Goal: Information Seeking & Learning: Learn about a topic

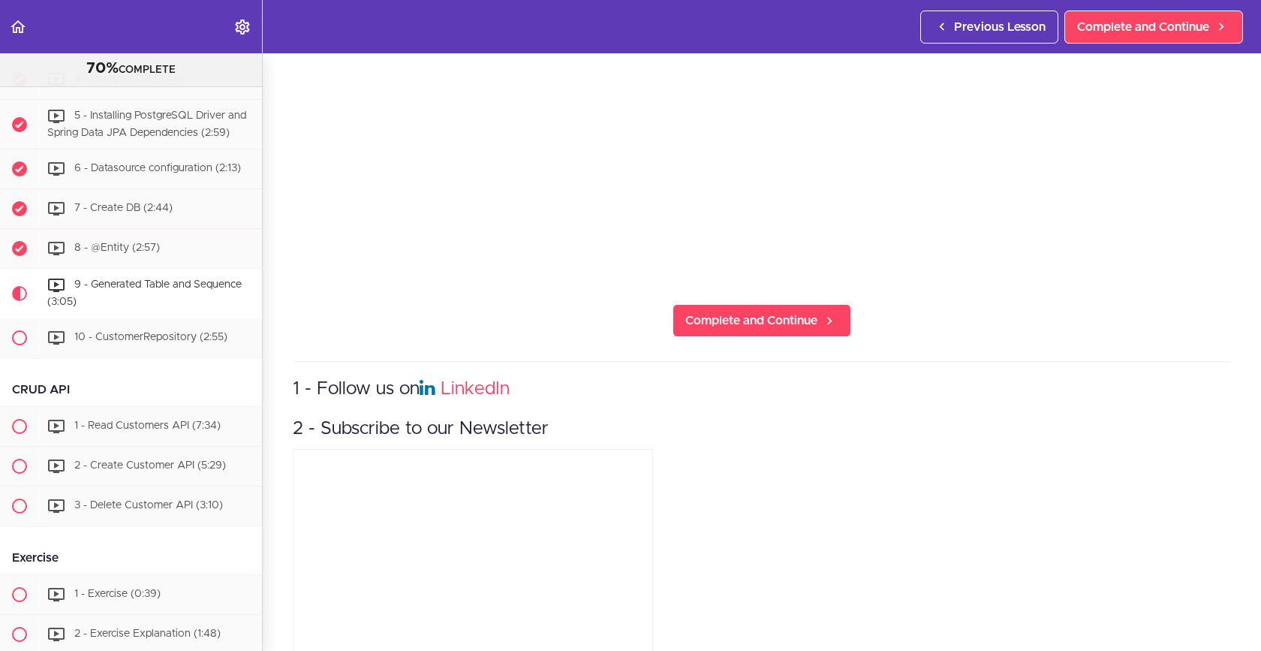
scroll to position [426, 0]
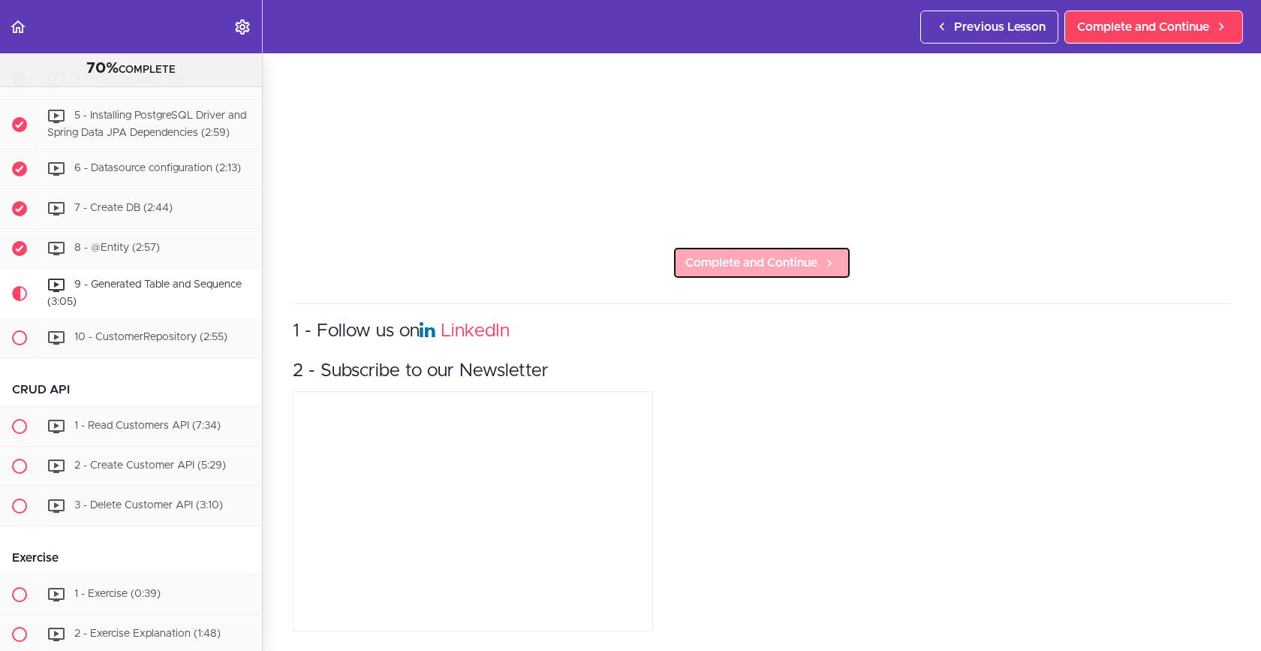
click at [781, 257] on span "Complete and Continue" at bounding box center [751, 263] width 132 height 18
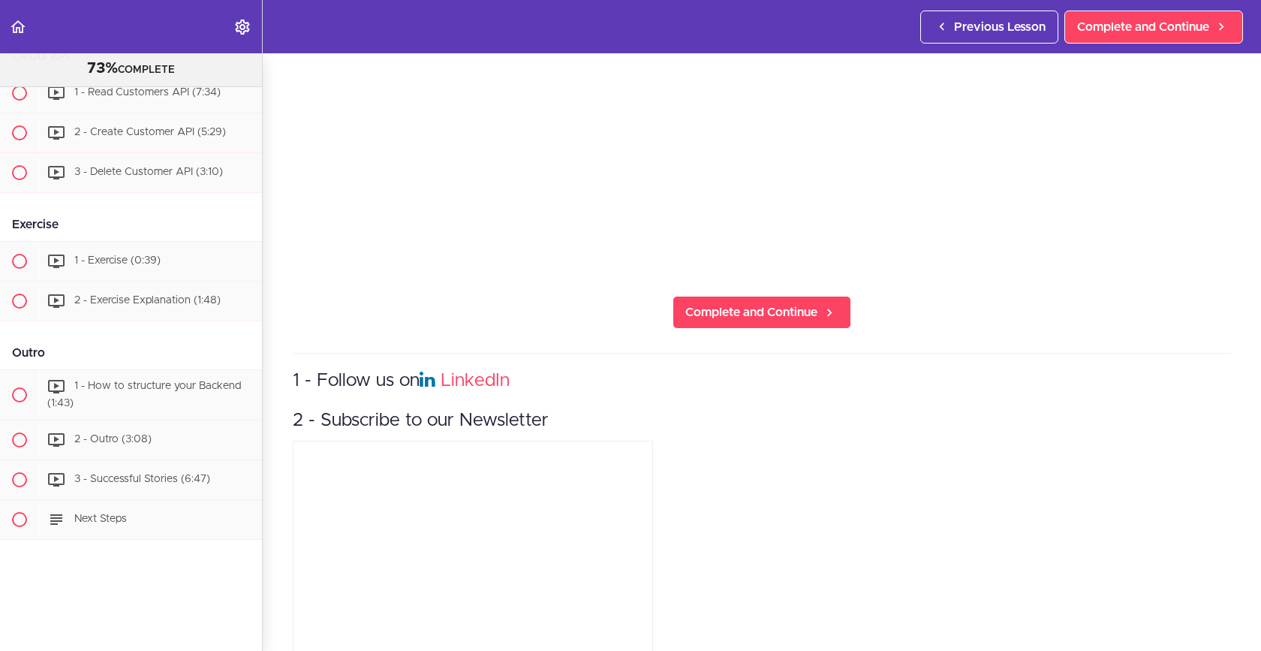
scroll to position [426, 0]
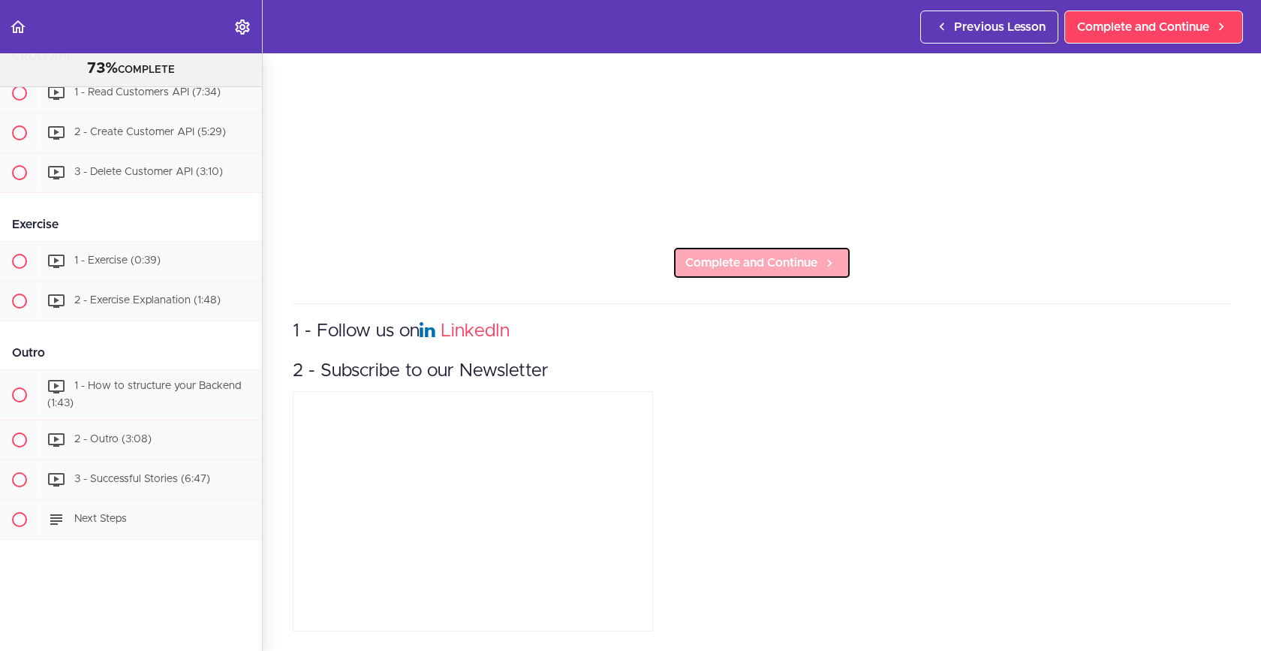
click at [776, 258] on span "Complete and Continue" at bounding box center [751, 263] width 132 height 18
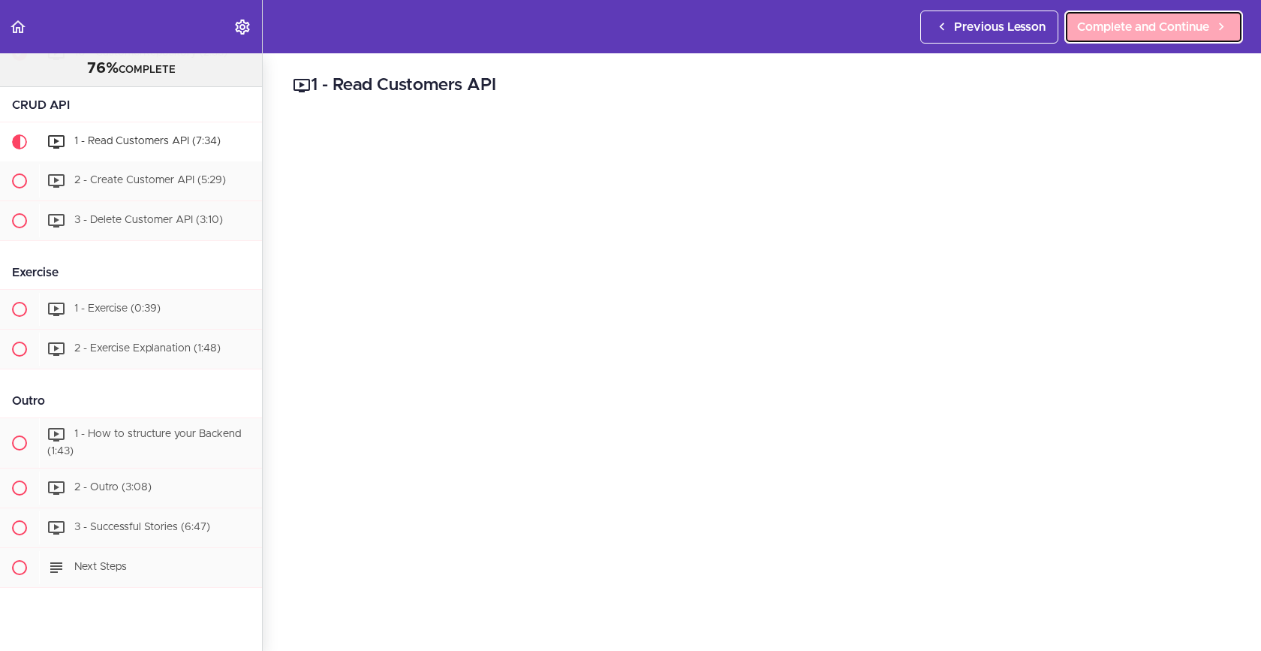
click at [1156, 34] on span "Complete and Continue" at bounding box center [1143, 27] width 132 height 18
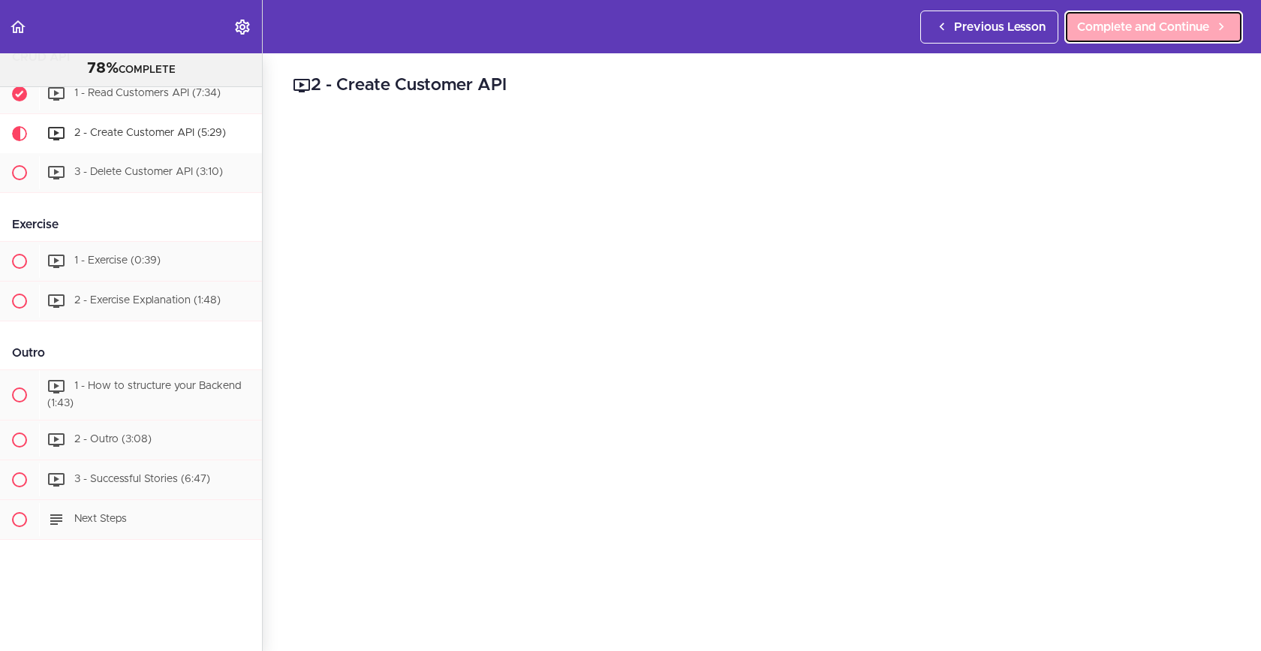
click at [1141, 38] on link "Complete and Continue" at bounding box center [1154, 27] width 179 height 33
click at [1180, 31] on span "Complete and Continue" at bounding box center [1143, 27] width 132 height 18
click at [1156, 20] on span "Complete and Continue" at bounding box center [1143, 27] width 132 height 18
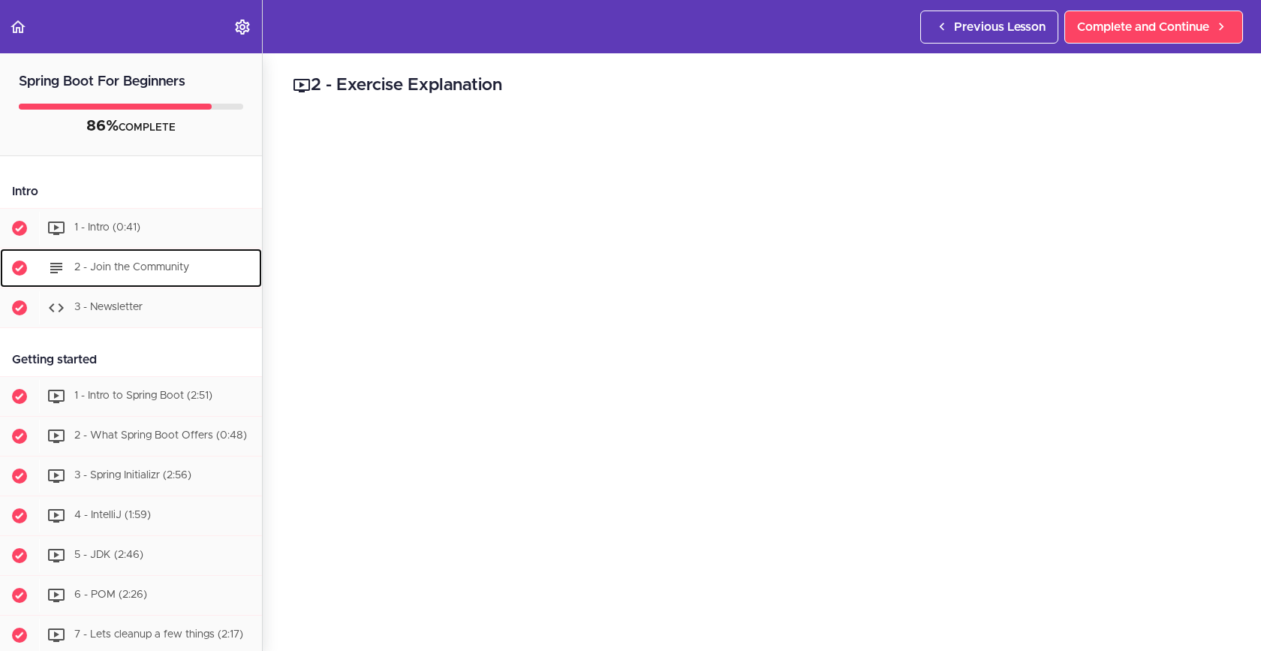
click at [104, 277] on div "2 - Join the Community" at bounding box center [150, 268] width 223 height 33
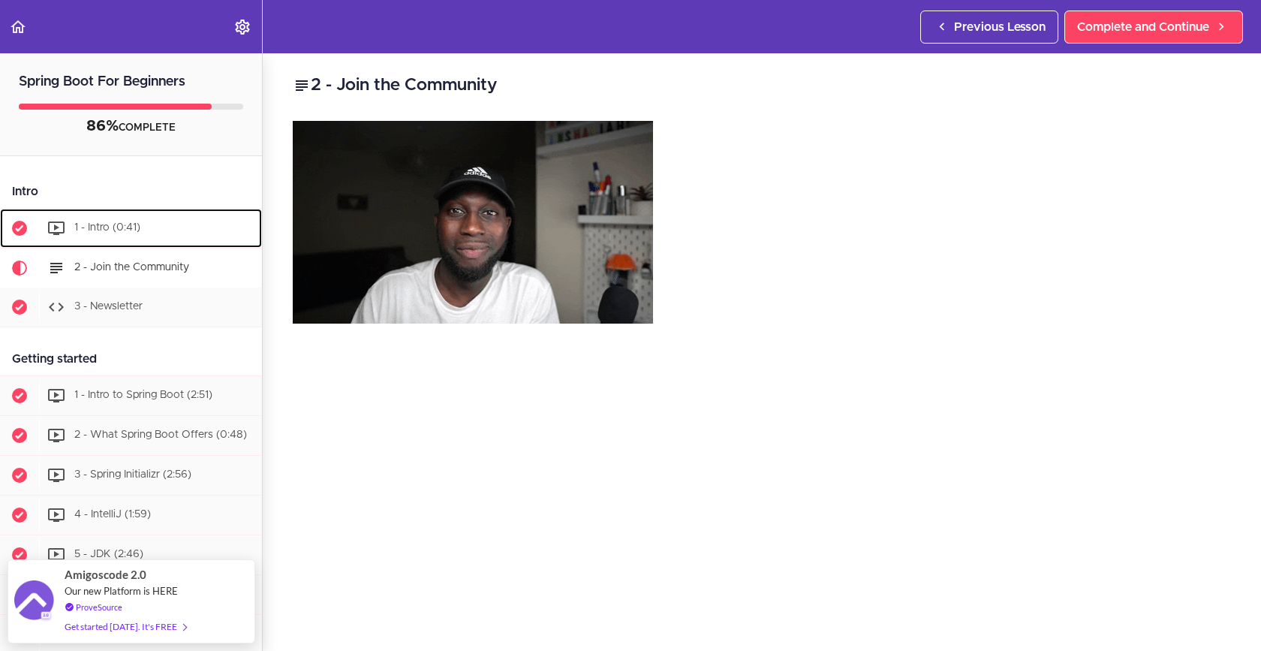
click at [120, 227] on span "1 - Intro (0:41)" at bounding box center [107, 227] width 66 height 11
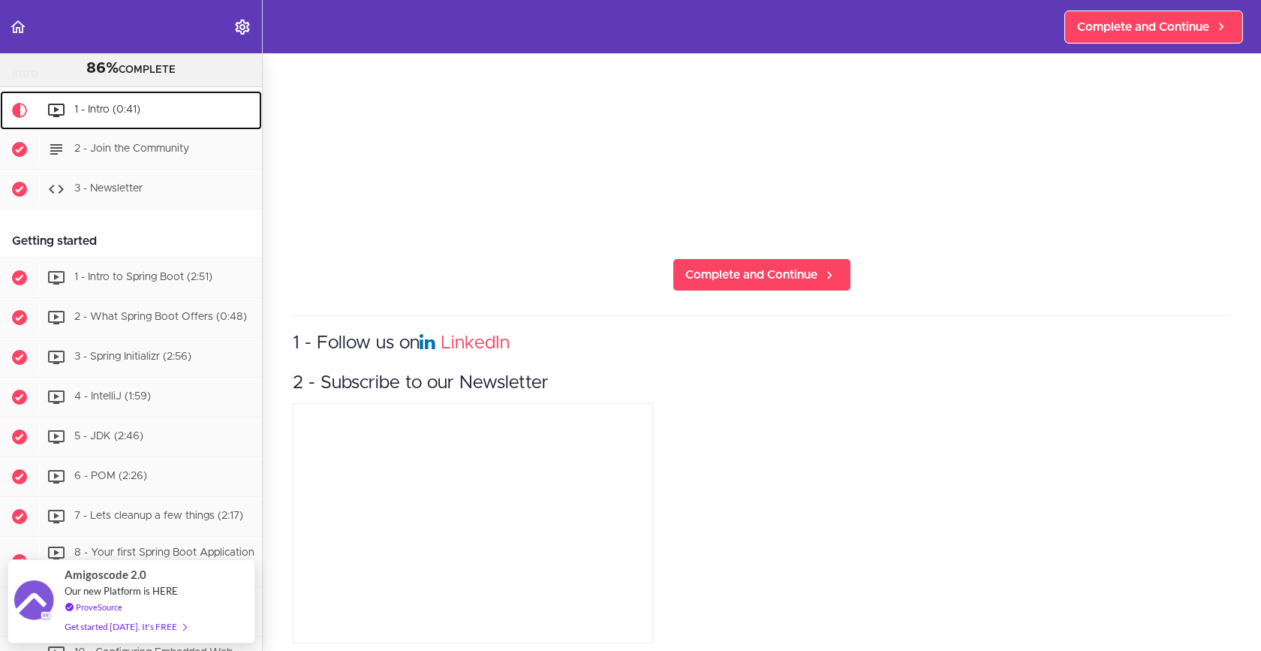
scroll to position [426, 0]
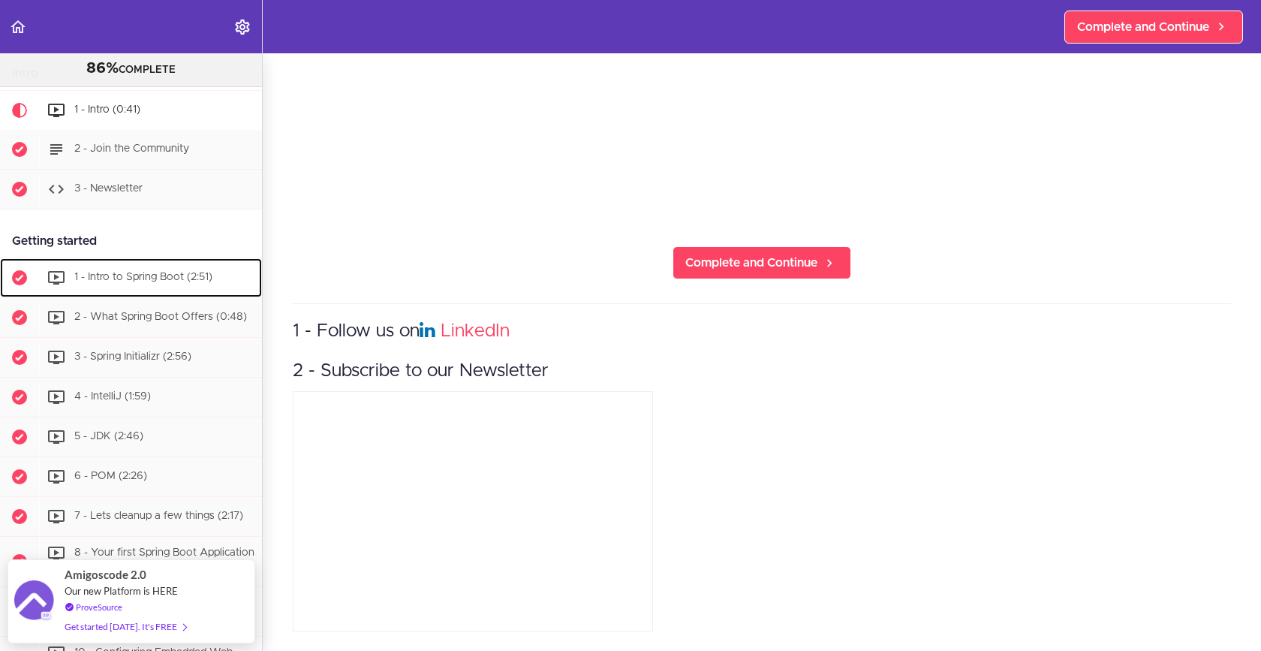
click at [110, 278] on span "1 - Intro to Spring Boot (2:51)" at bounding box center [143, 277] width 138 height 11
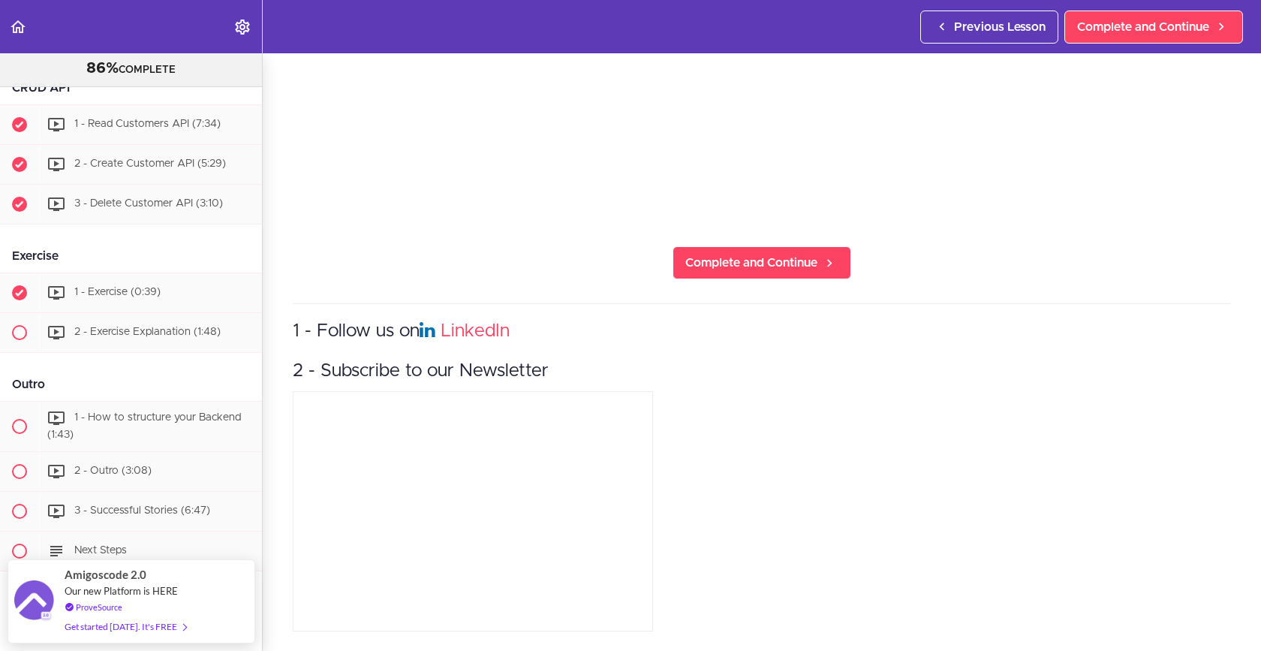
scroll to position [1438, 0]
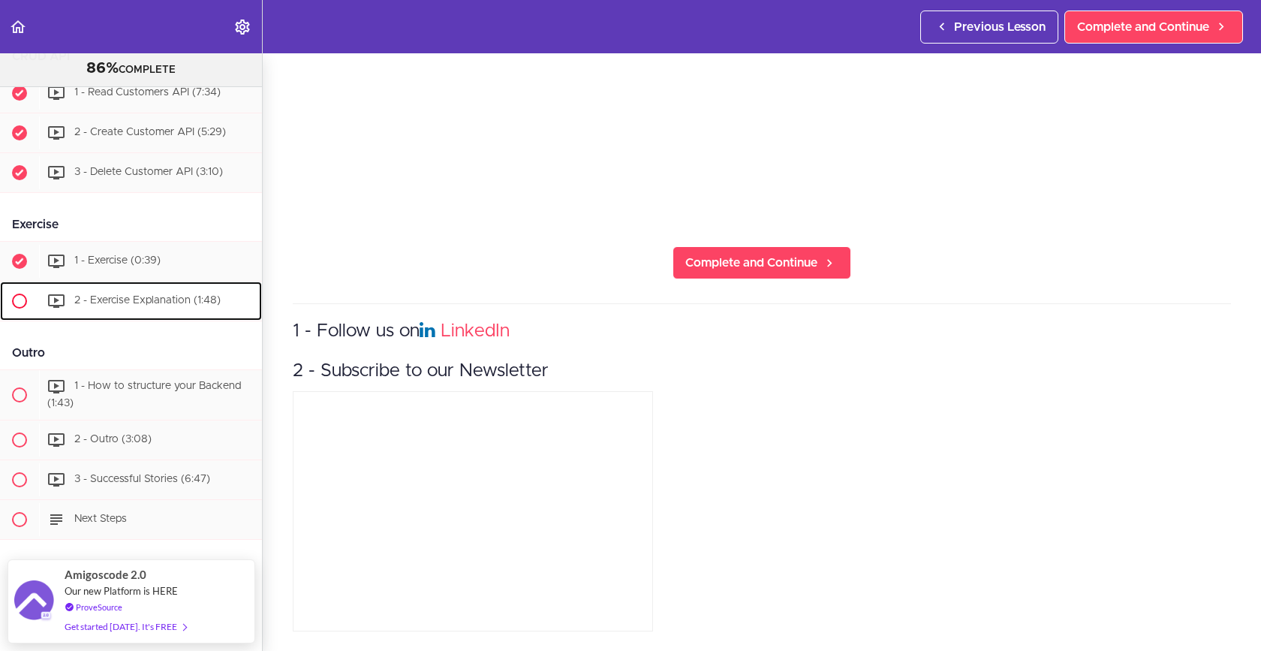
click at [145, 299] on span "2 - Exercise Explanation (1:48)" at bounding box center [147, 300] width 146 height 11
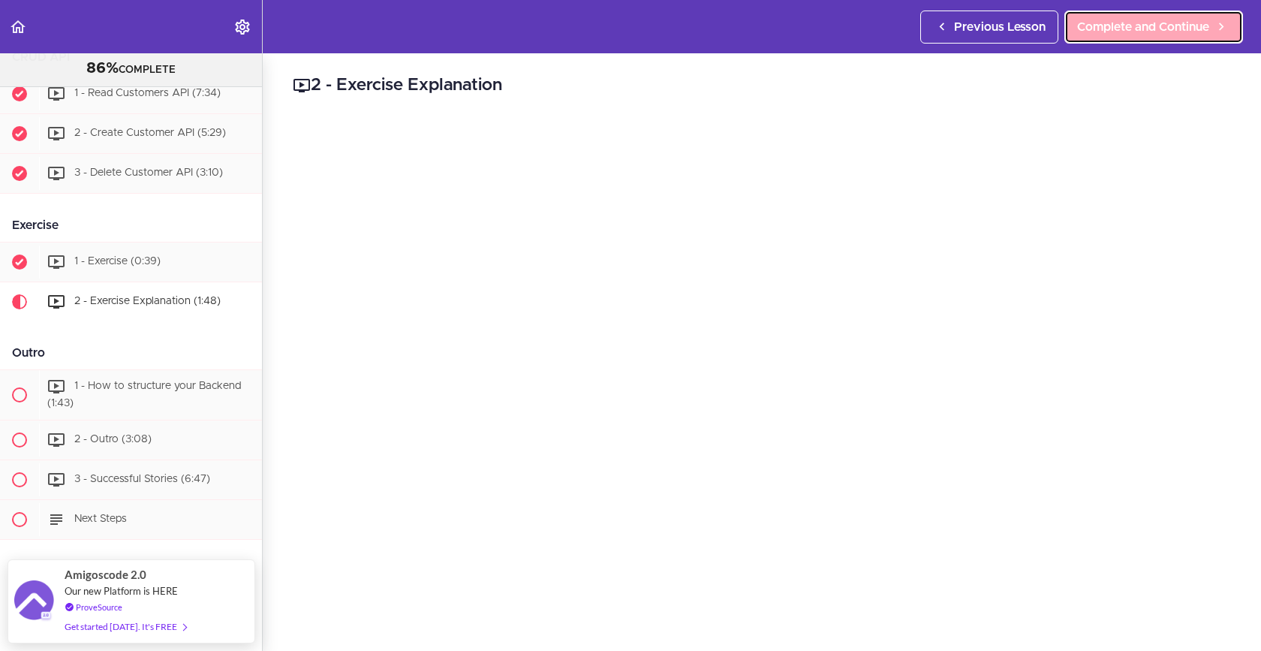
click at [1106, 23] on span "Complete and Continue" at bounding box center [1143, 27] width 132 height 18
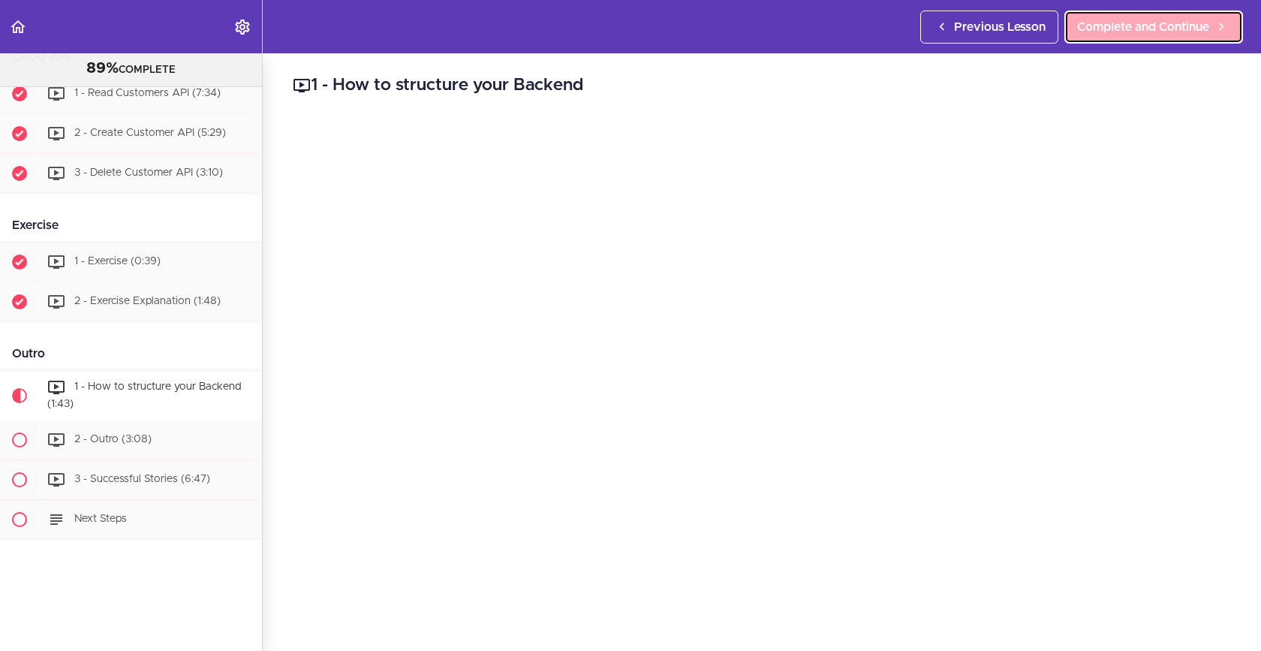
click at [1125, 24] on span "Complete and Continue" at bounding box center [1143, 27] width 132 height 18
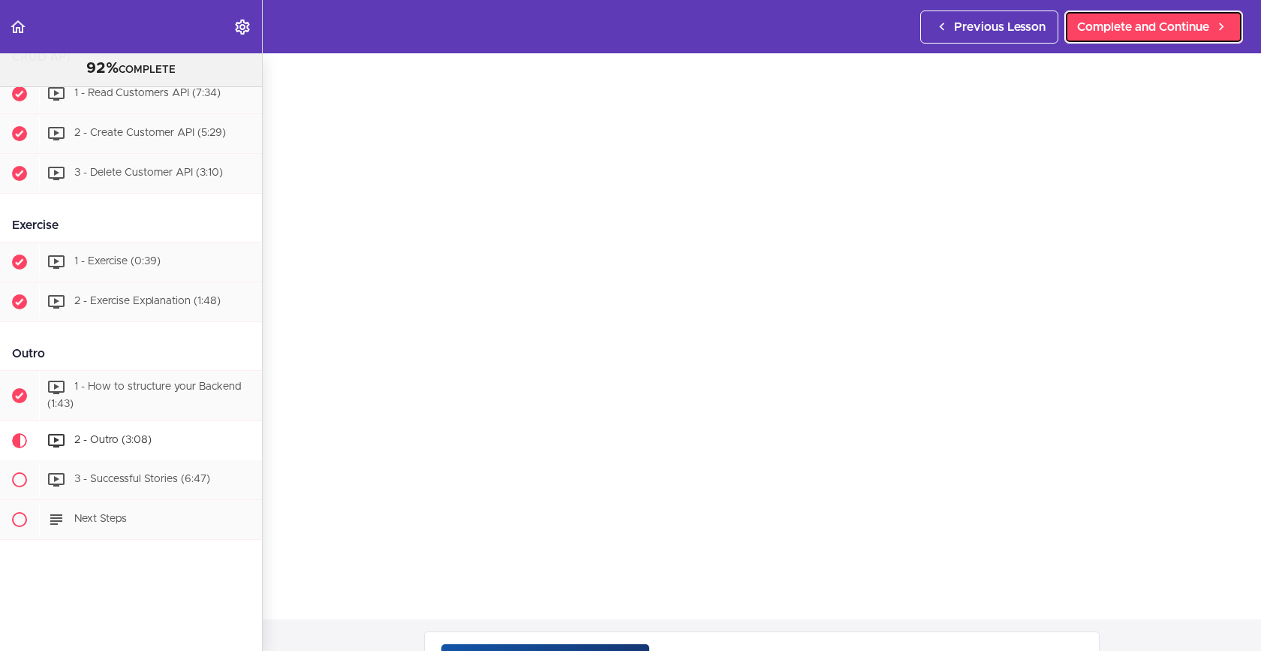
scroll to position [53, 0]
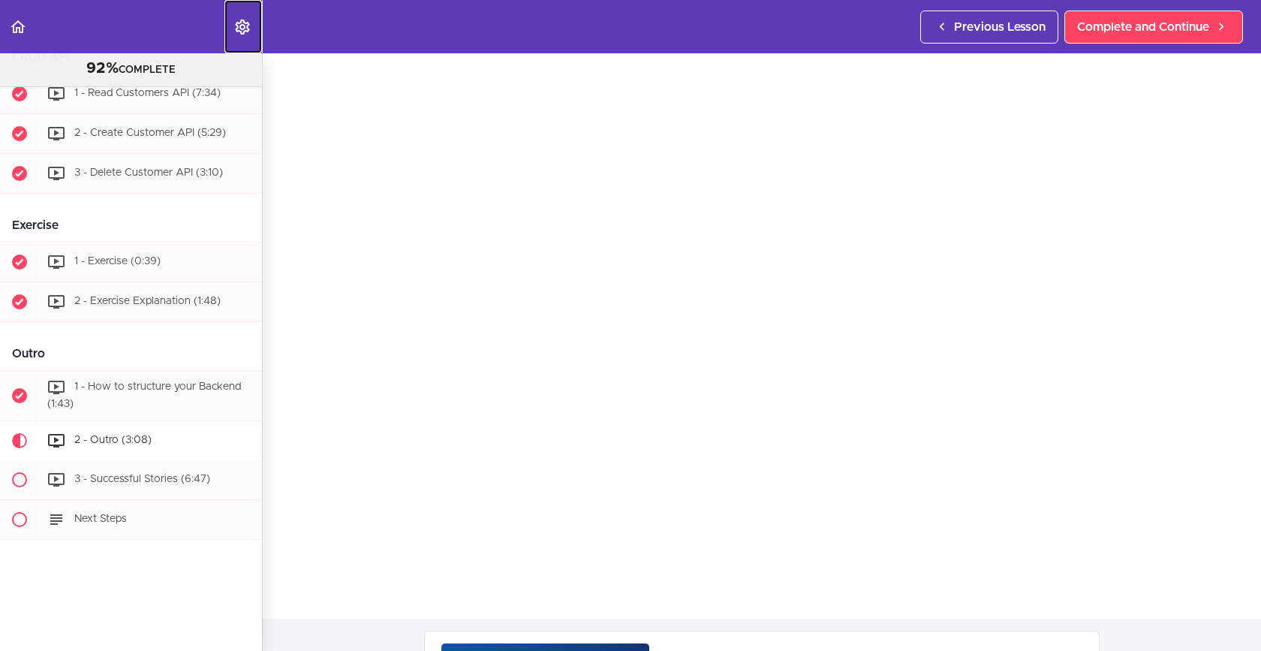
click at [246, 28] on icon "Settings Menu" at bounding box center [243, 27] width 18 height 18
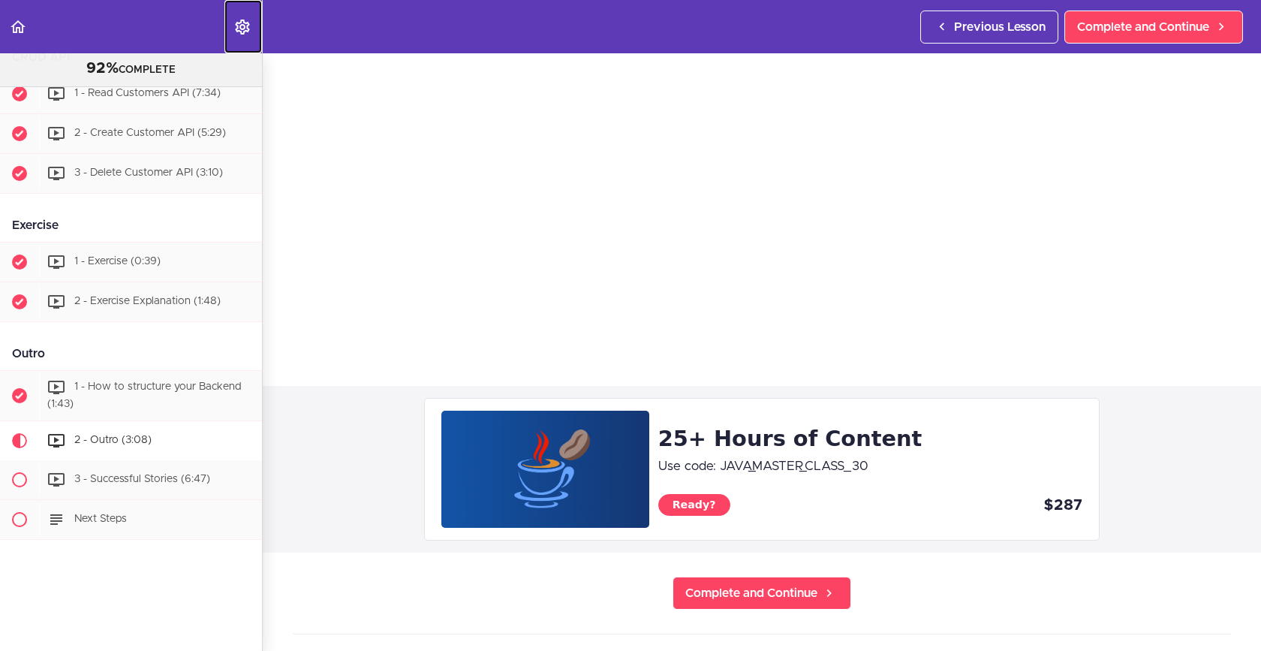
scroll to position [179, 0]
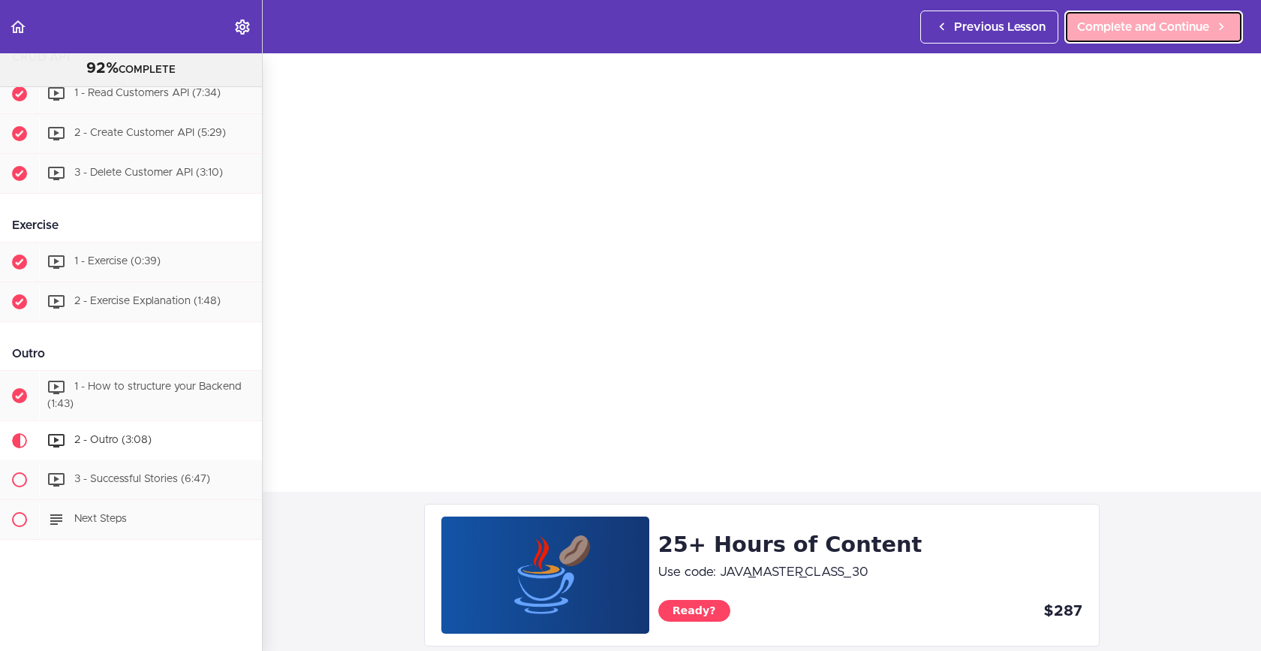
click at [1095, 25] on span "Complete and Continue" at bounding box center [1143, 27] width 132 height 18
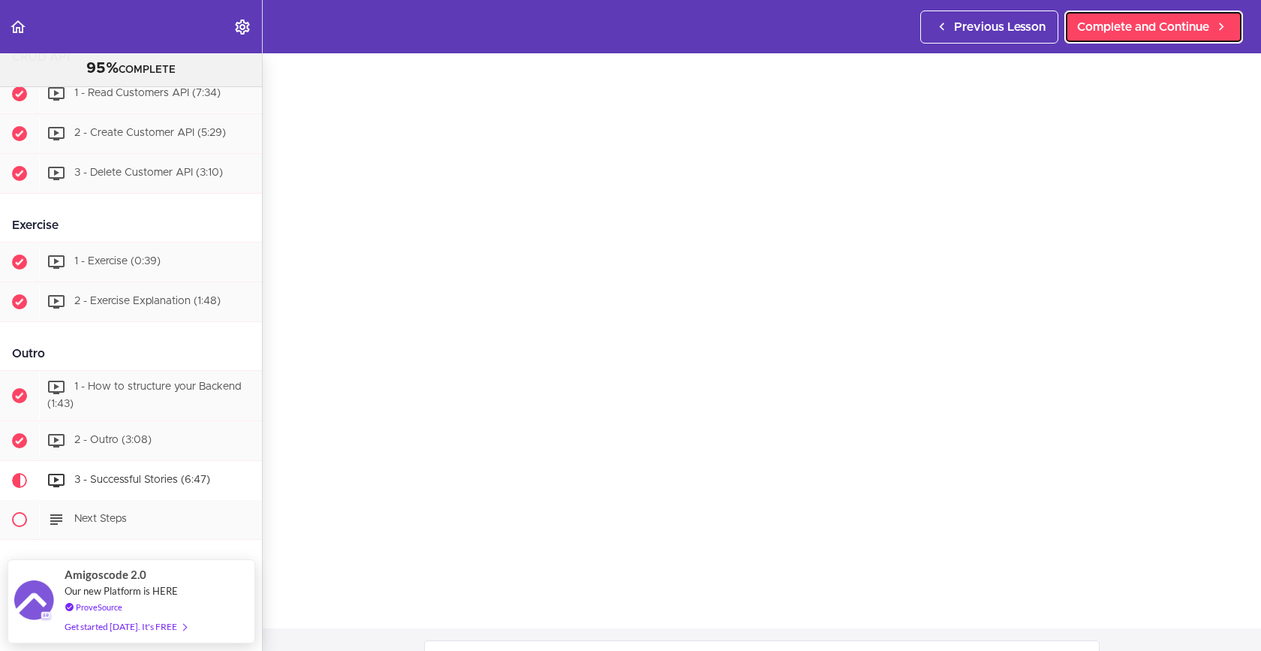
scroll to position [29, 0]
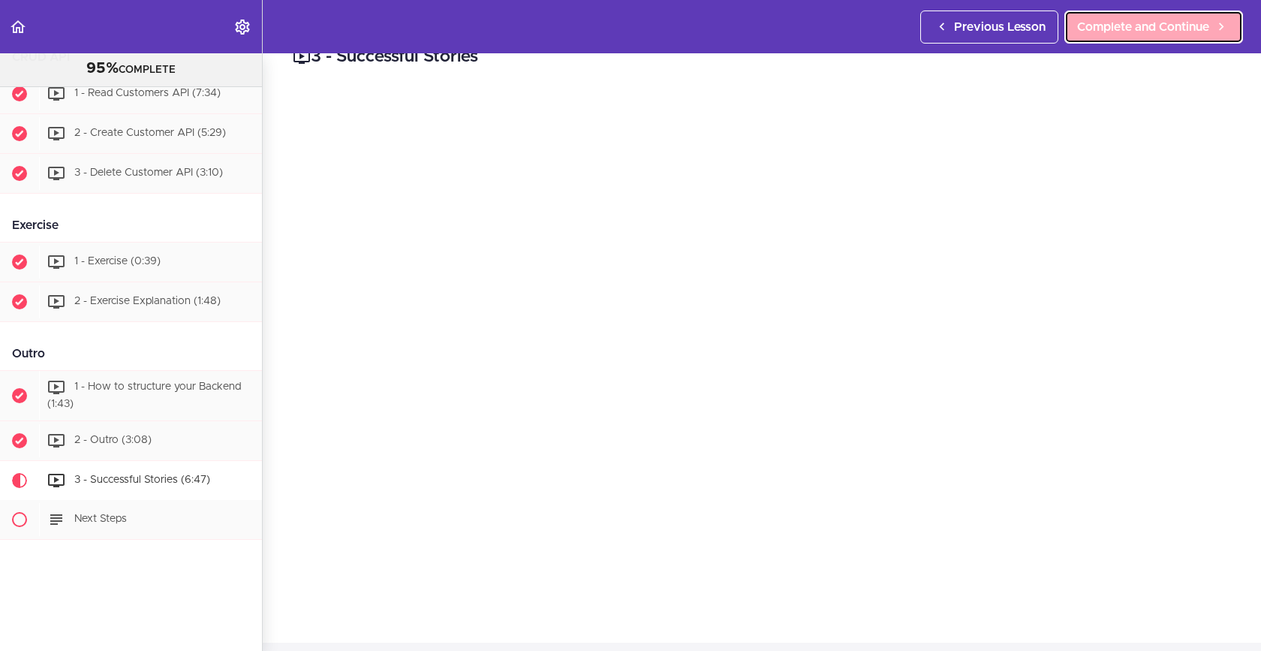
click at [1168, 35] on span "Complete and Continue" at bounding box center [1143, 27] width 132 height 18
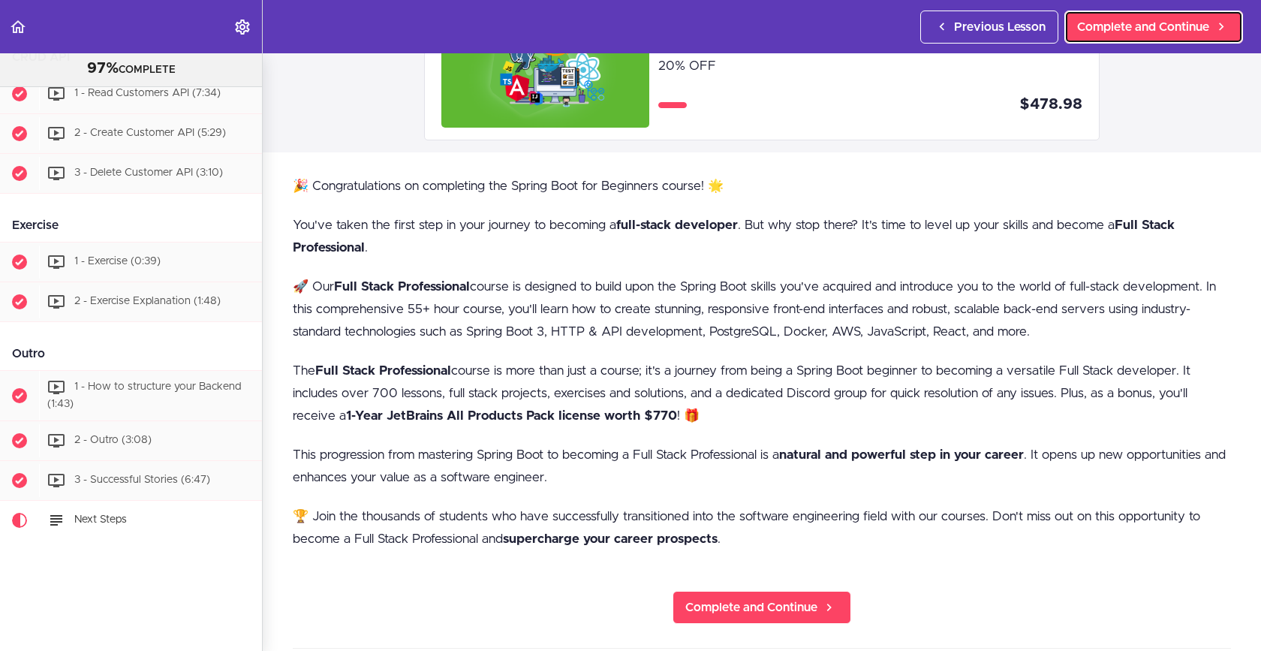
scroll to position [128, 0]
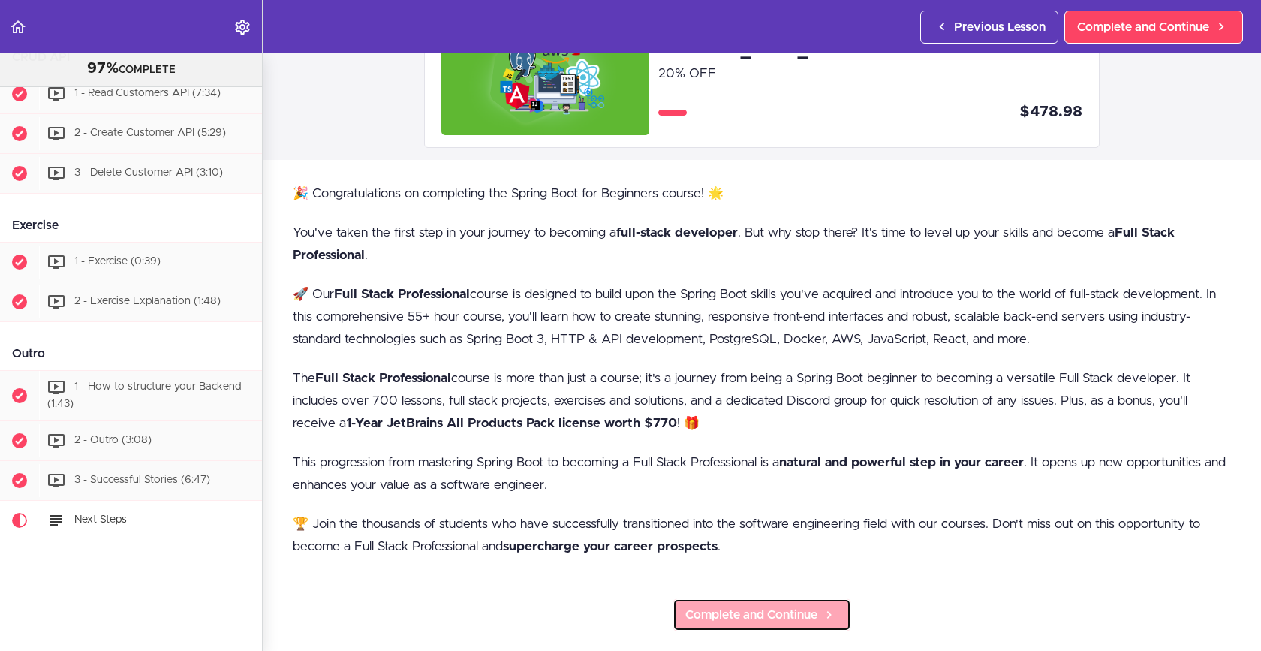
click at [748, 620] on span "Complete and Continue" at bounding box center [751, 615] width 132 height 18
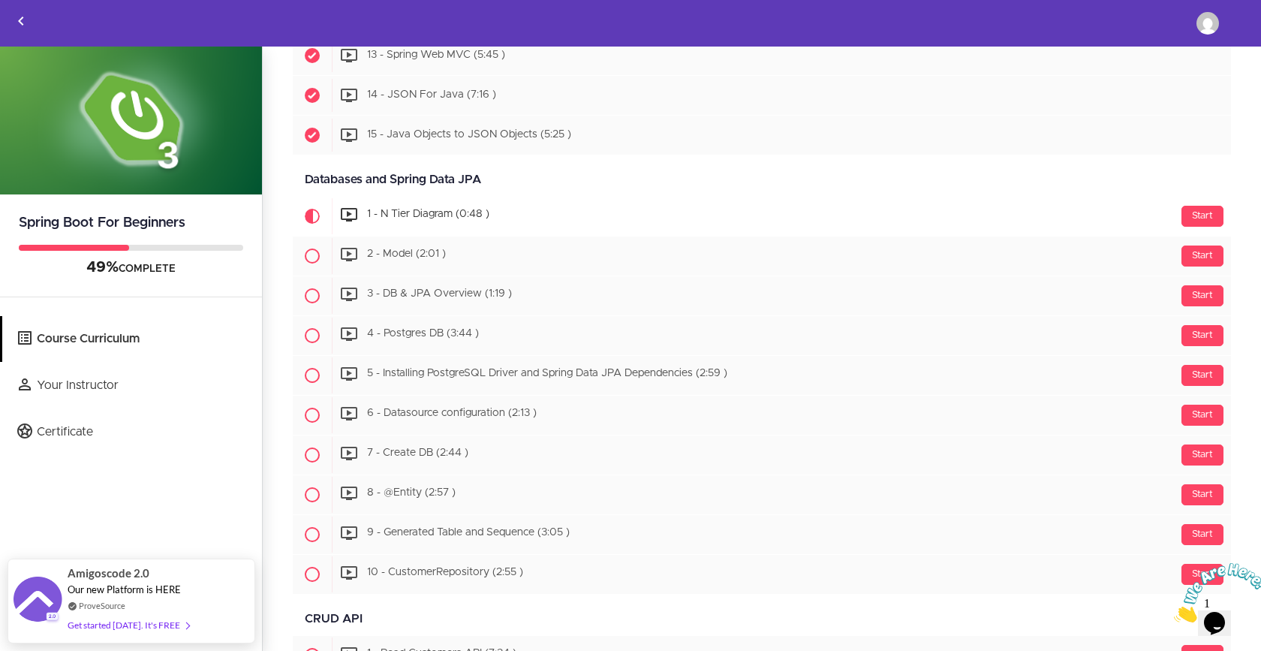
scroll to position [1275, 0]
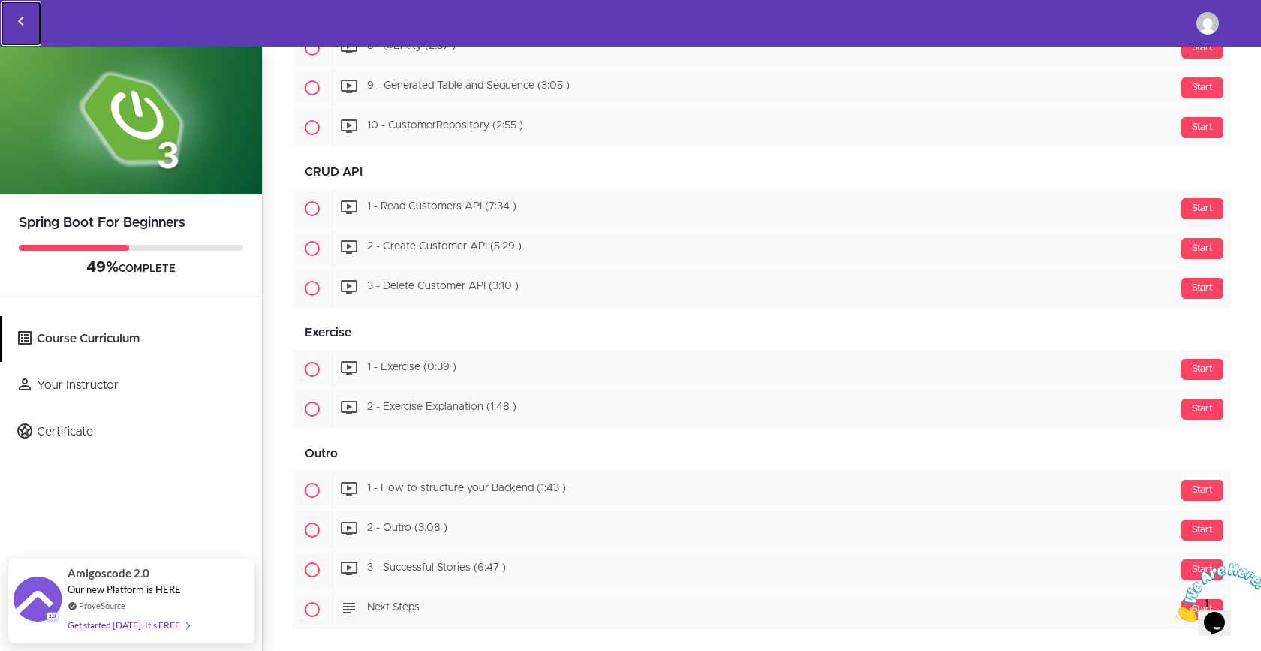
click at [20, 27] on icon "Back to courses" at bounding box center [21, 21] width 18 height 18
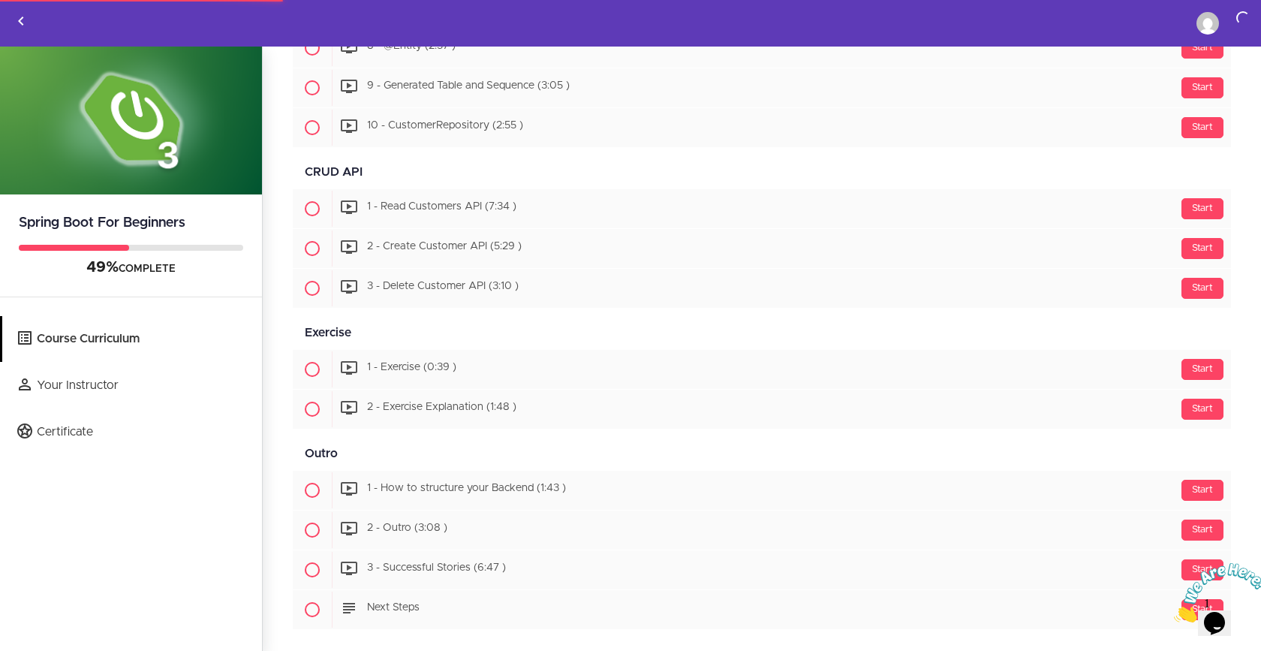
click at [1174, 612] on icon "Close" at bounding box center [1174, 618] width 0 height 13
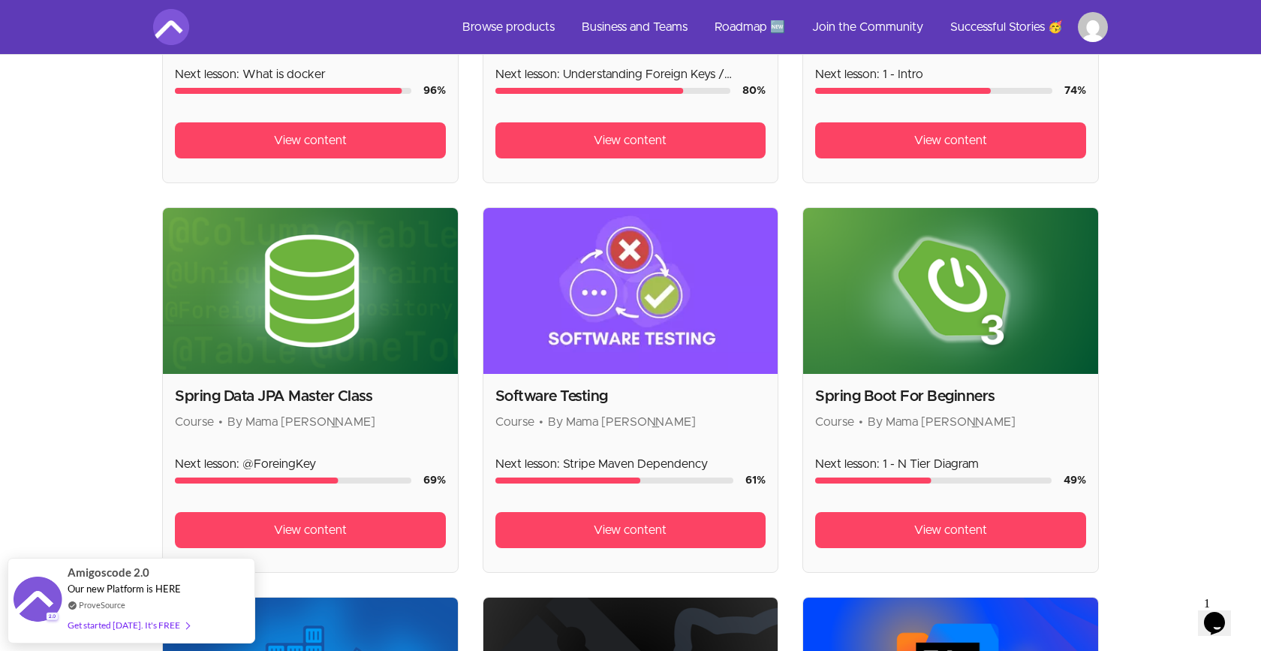
click at [927, 314] on img at bounding box center [950, 291] width 295 height 166
click at [955, 540] on link "View content" at bounding box center [950, 530] width 271 height 36
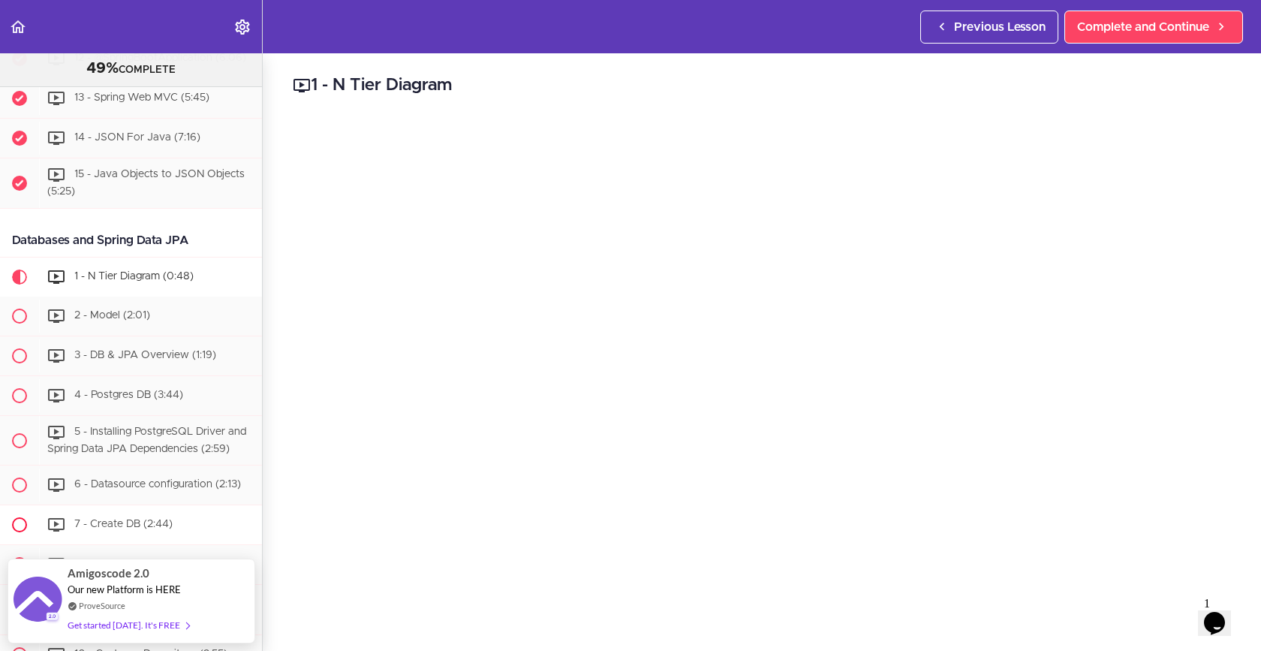
scroll to position [793, 0]
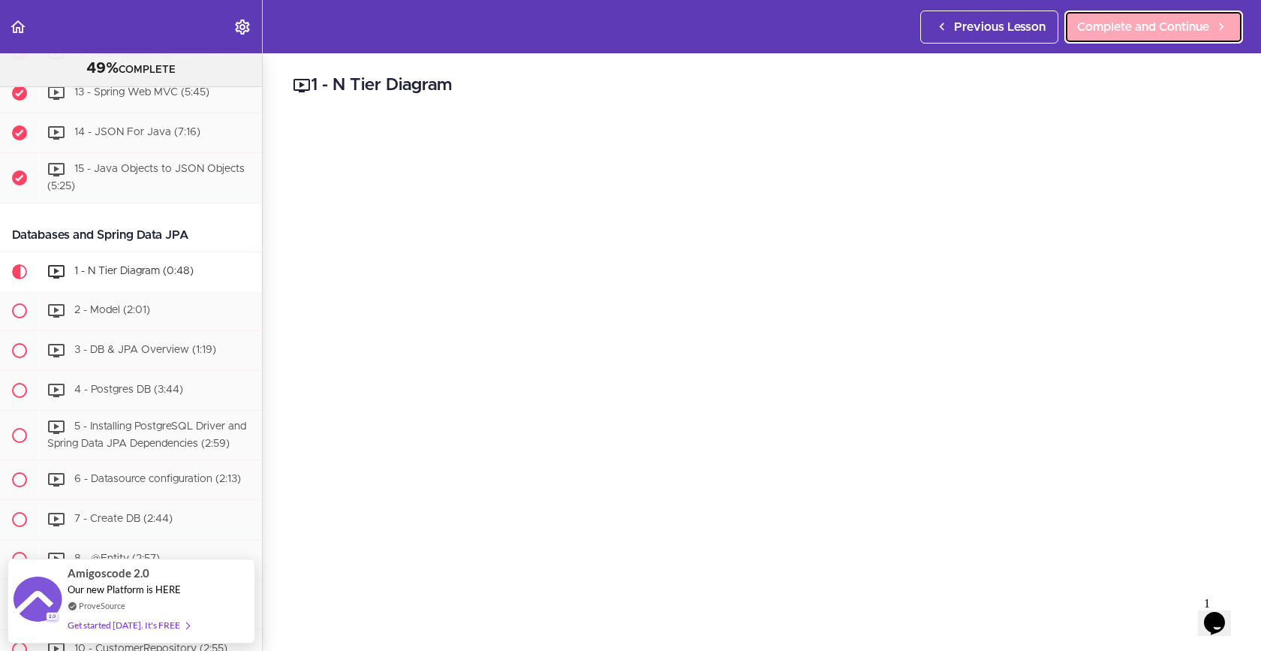
click at [1133, 22] on span "Complete and Continue" at bounding box center [1143, 27] width 132 height 18
click at [1121, 33] on span "Complete and Continue" at bounding box center [1143, 27] width 132 height 18
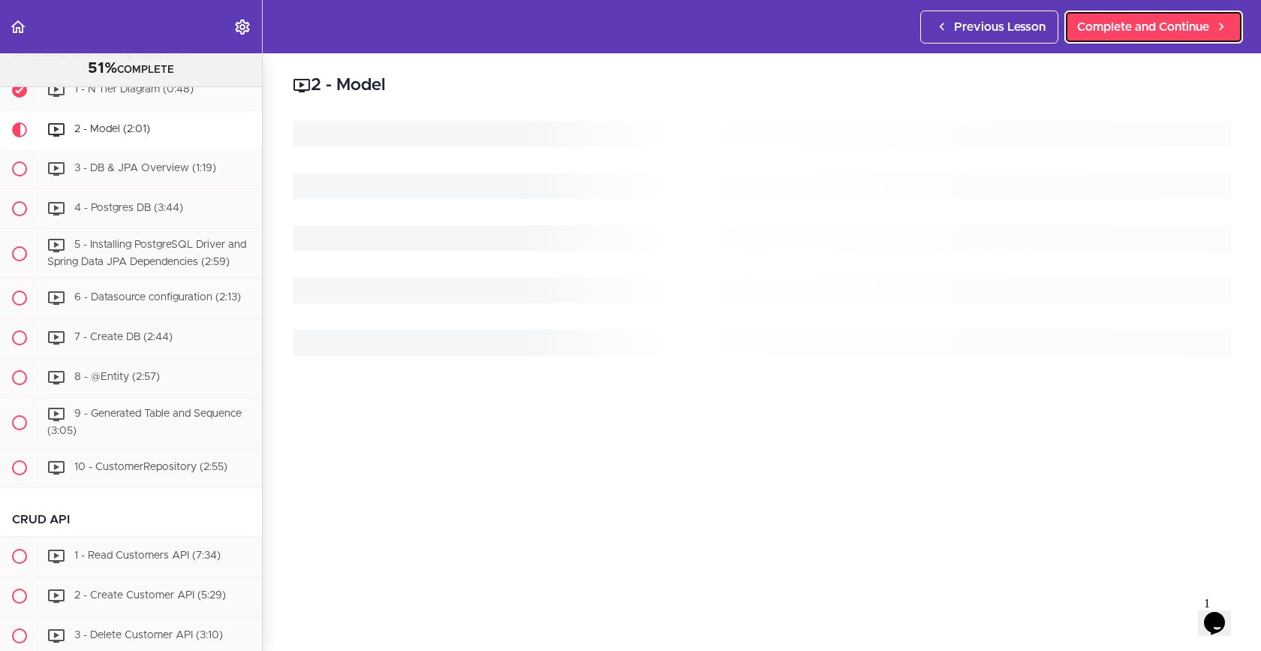
scroll to position [975, 0]
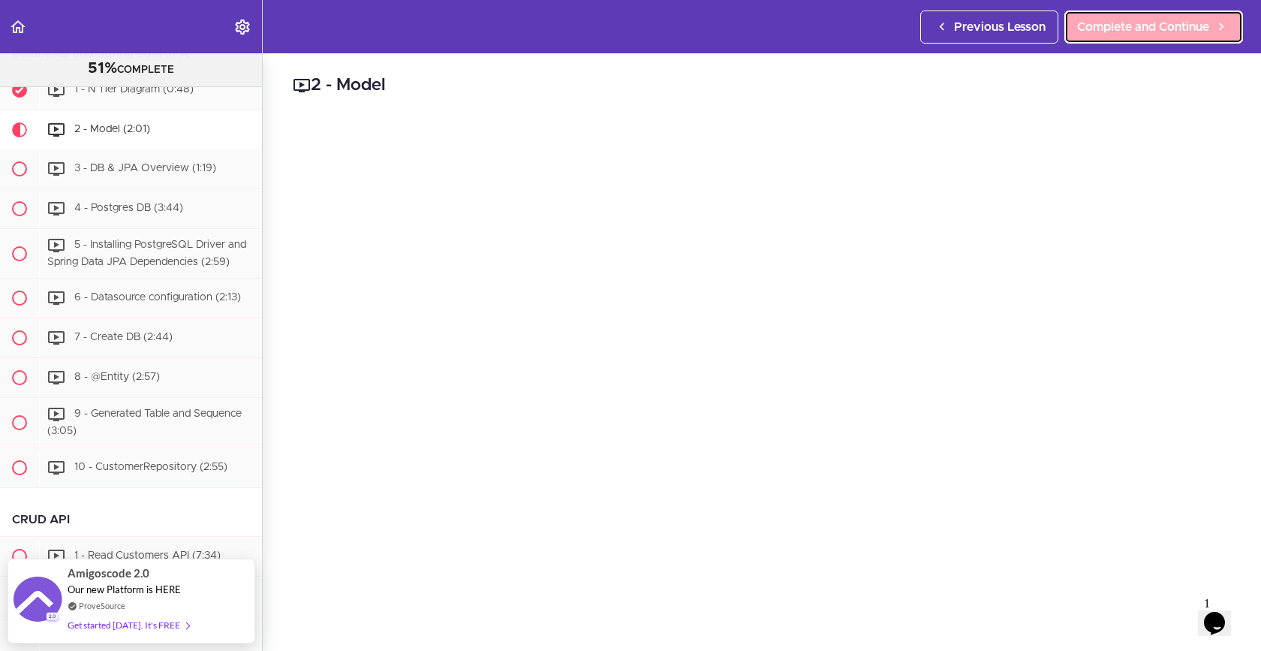
click at [1098, 36] on link "Complete and Continue" at bounding box center [1154, 27] width 179 height 33
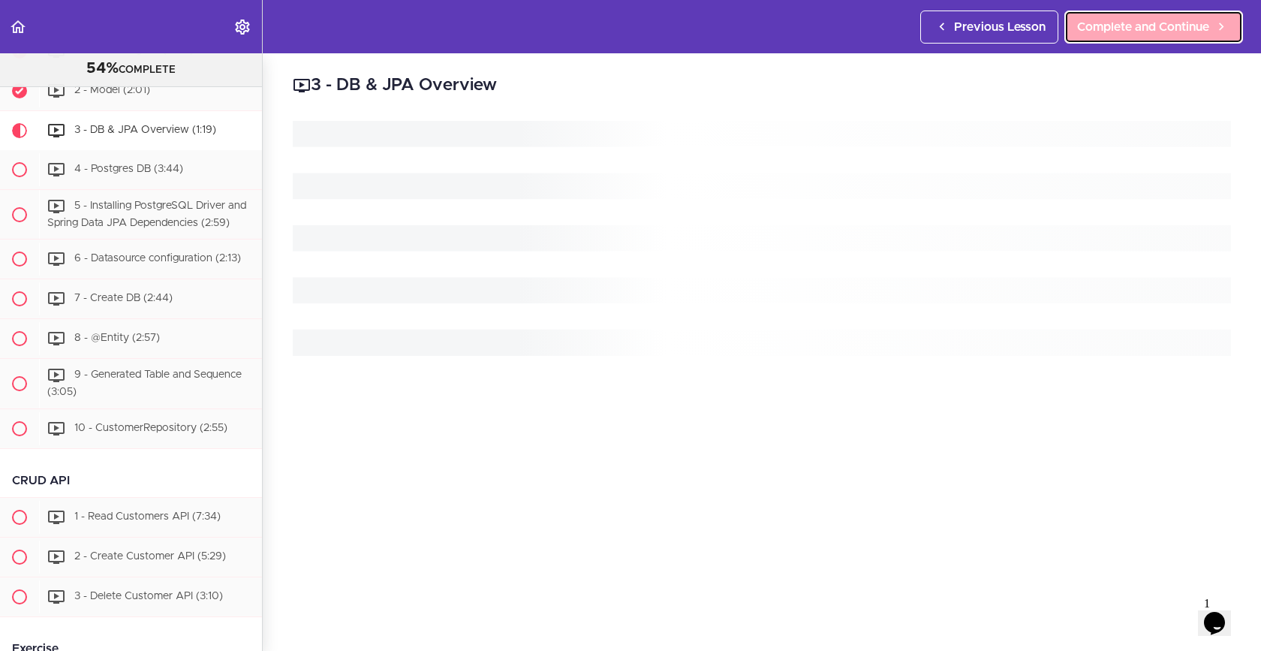
scroll to position [1014, 0]
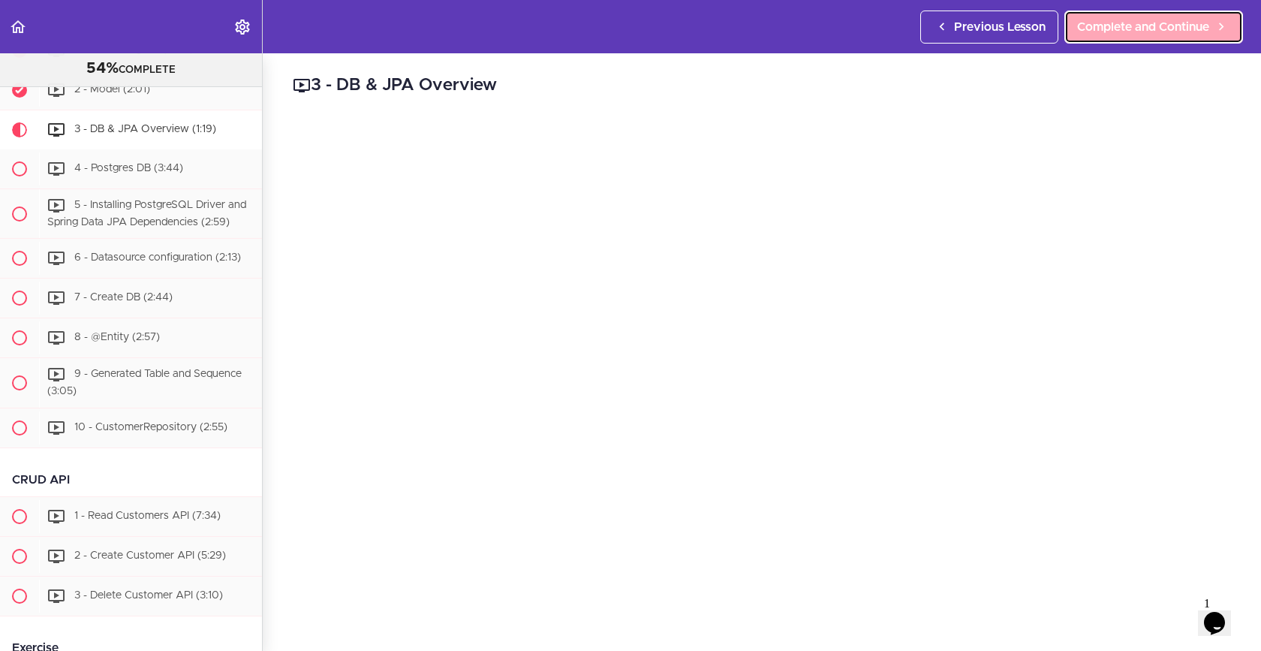
click at [1098, 36] on link "Complete and Continue" at bounding box center [1154, 27] width 179 height 33
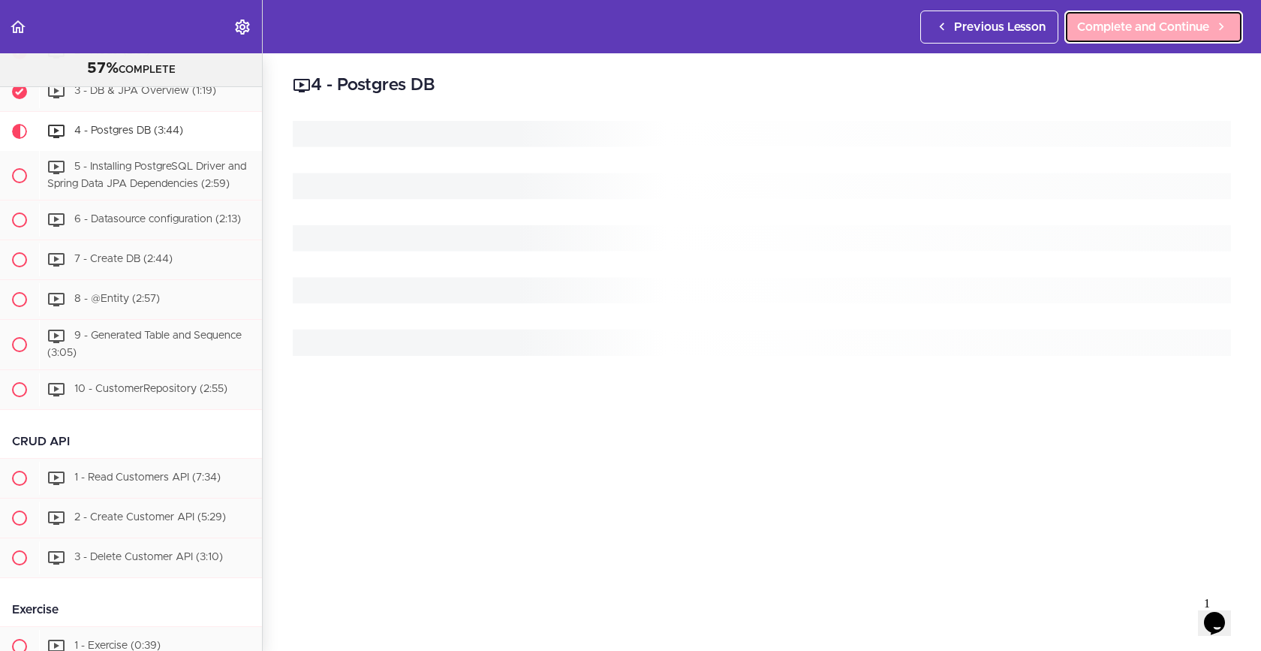
scroll to position [1054, 0]
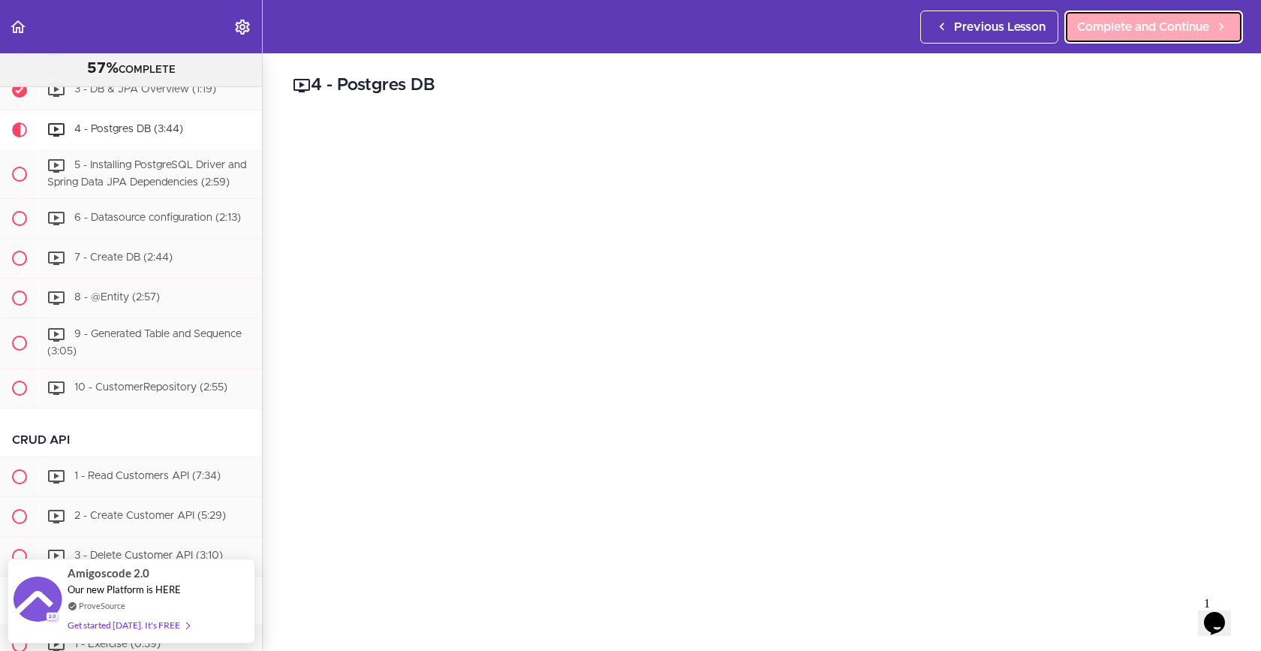
click at [1098, 36] on link "Complete and Continue" at bounding box center [1154, 27] width 179 height 33
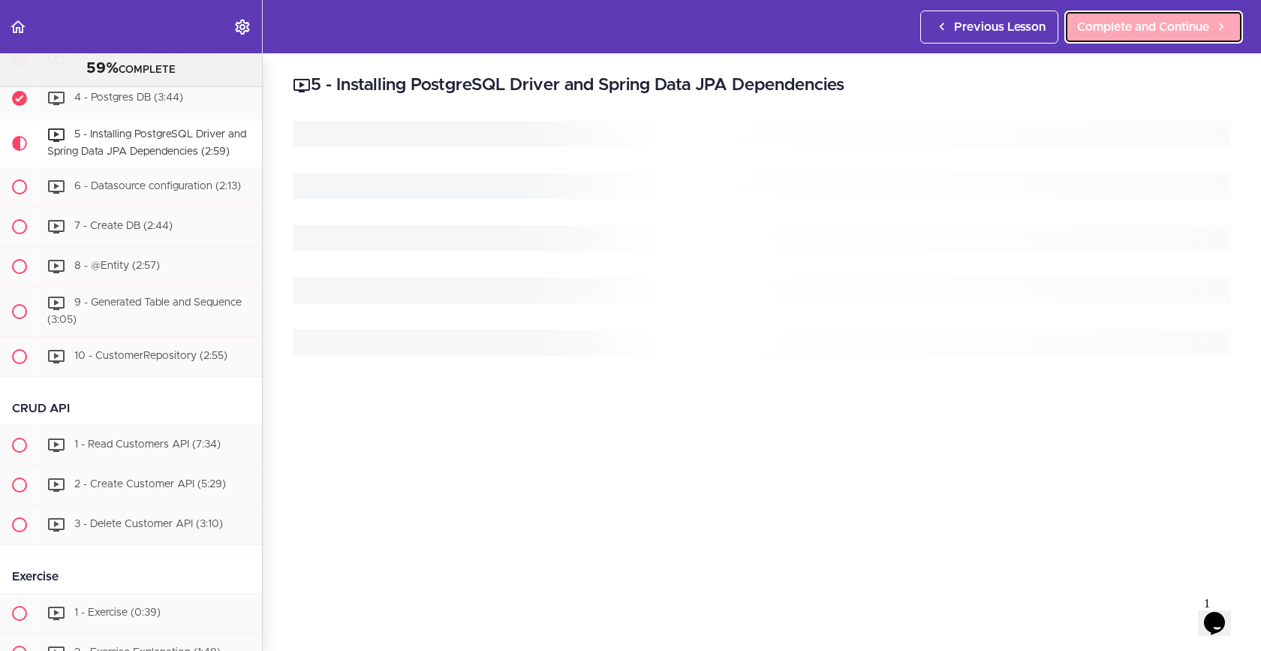
scroll to position [1094, 0]
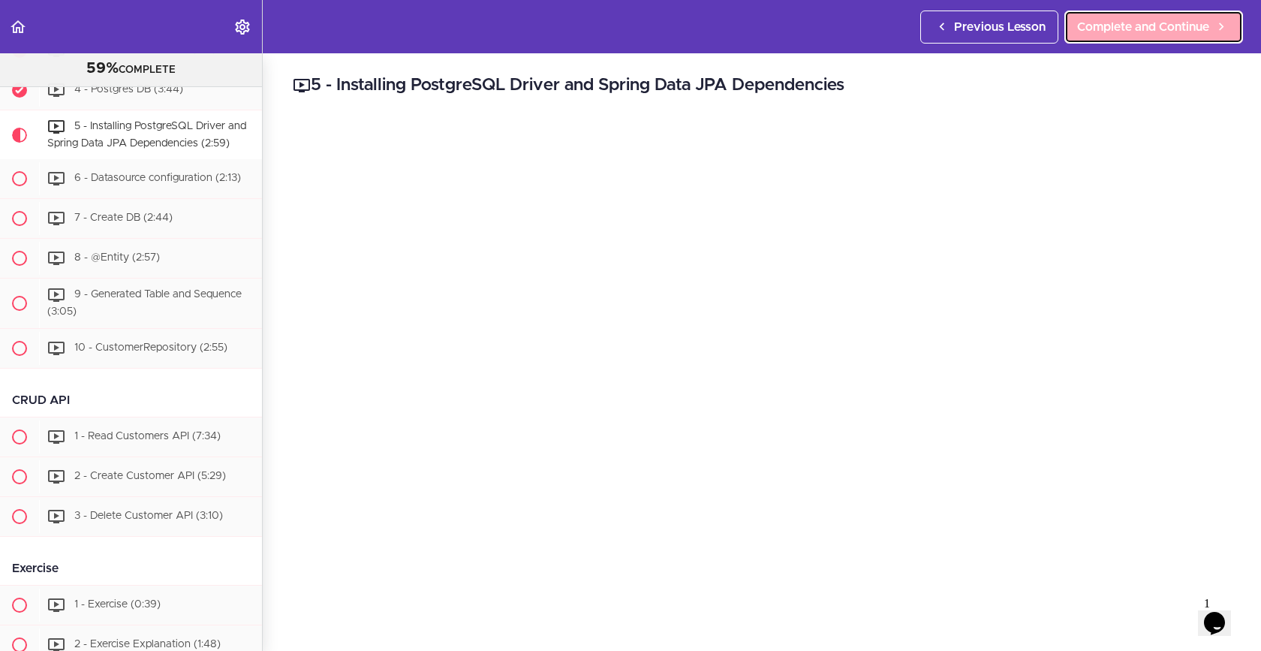
click at [1098, 36] on link "Complete and Continue" at bounding box center [1154, 27] width 179 height 33
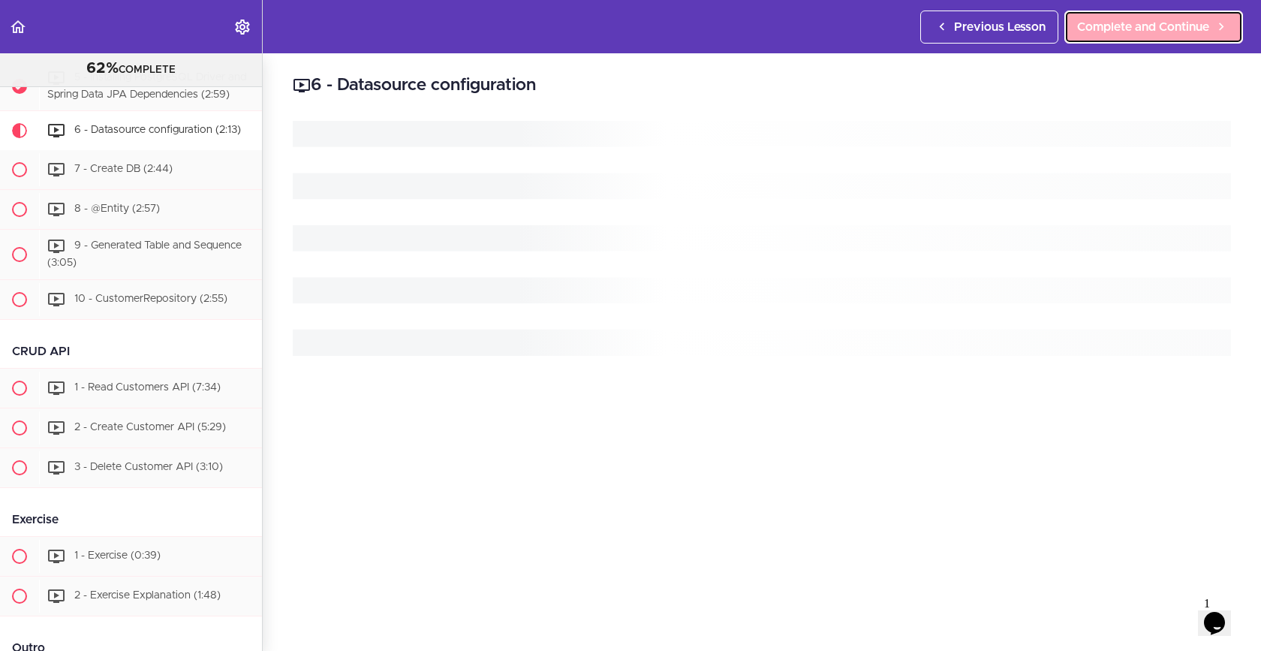
scroll to position [1143, 0]
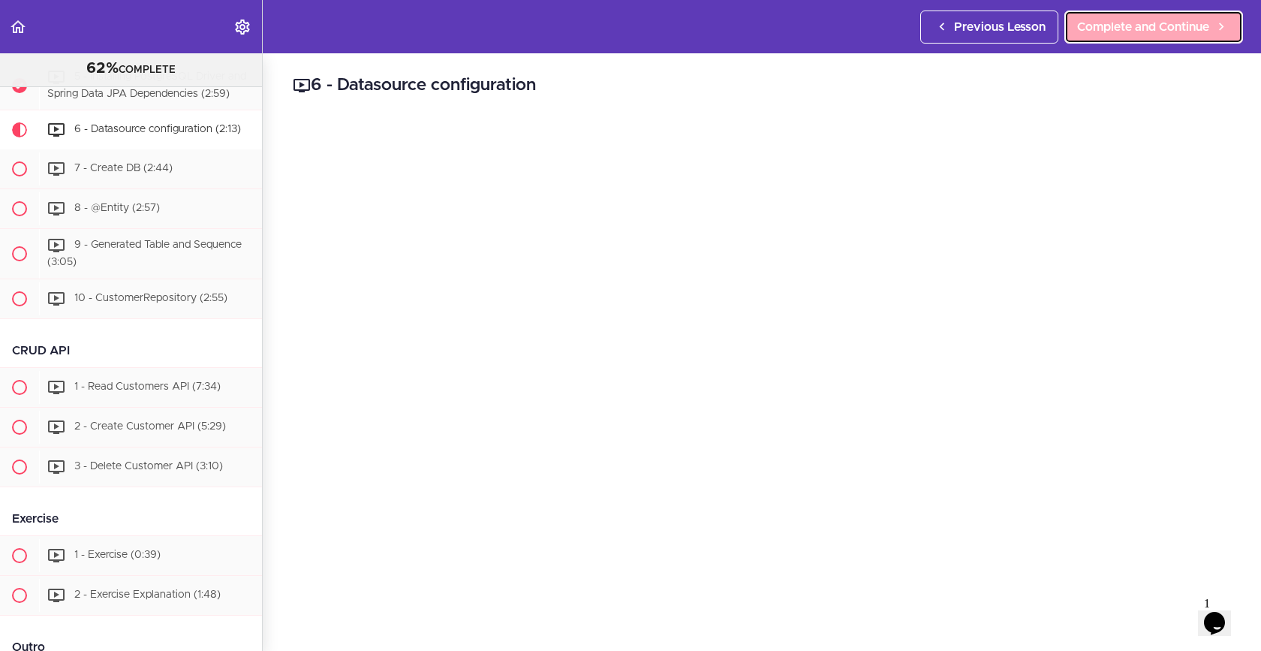
click at [1098, 36] on link "Complete and Continue" at bounding box center [1154, 27] width 179 height 33
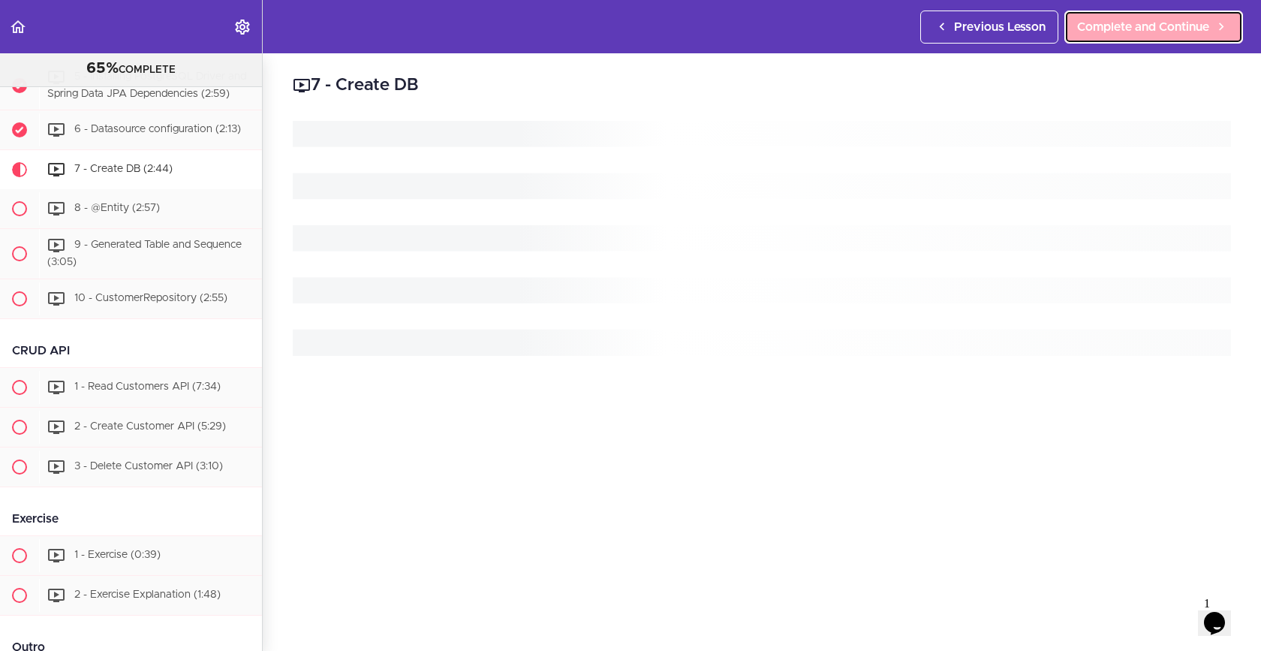
scroll to position [1183, 0]
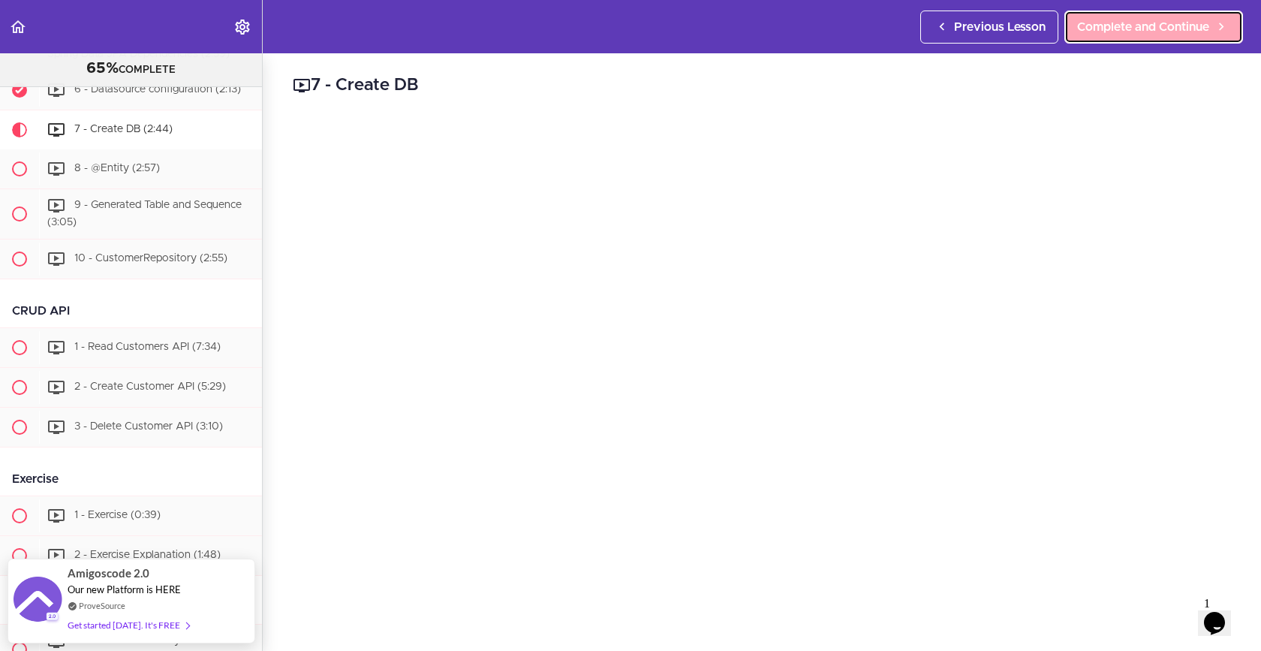
click at [1098, 36] on link "Complete and Continue" at bounding box center [1154, 27] width 179 height 33
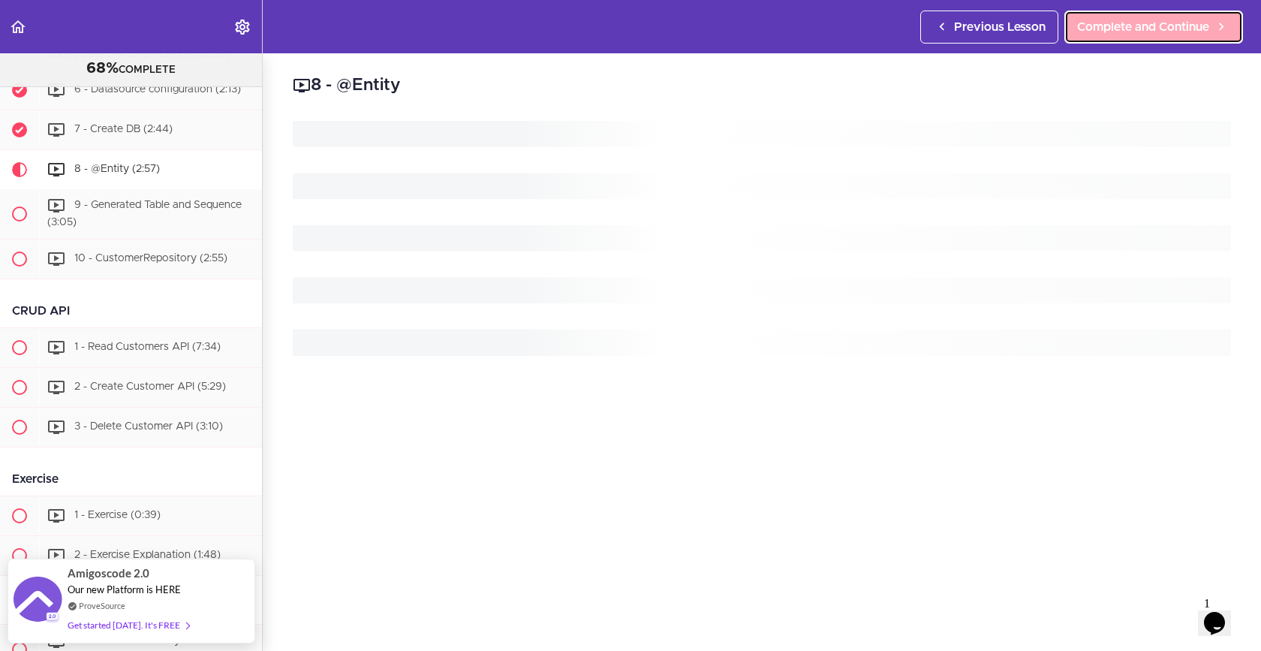
scroll to position [1223, 0]
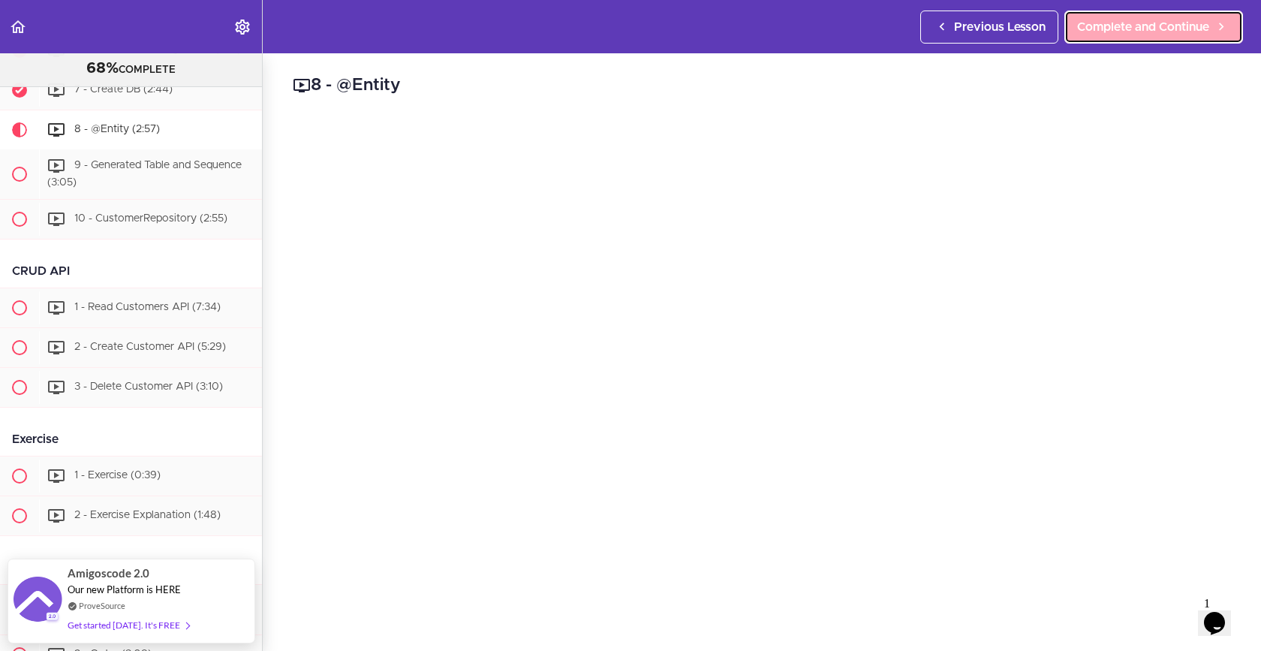
click at [1098, 36] on link "Complete and Continue" at bounding box center [1154, 27] width 179 height 33
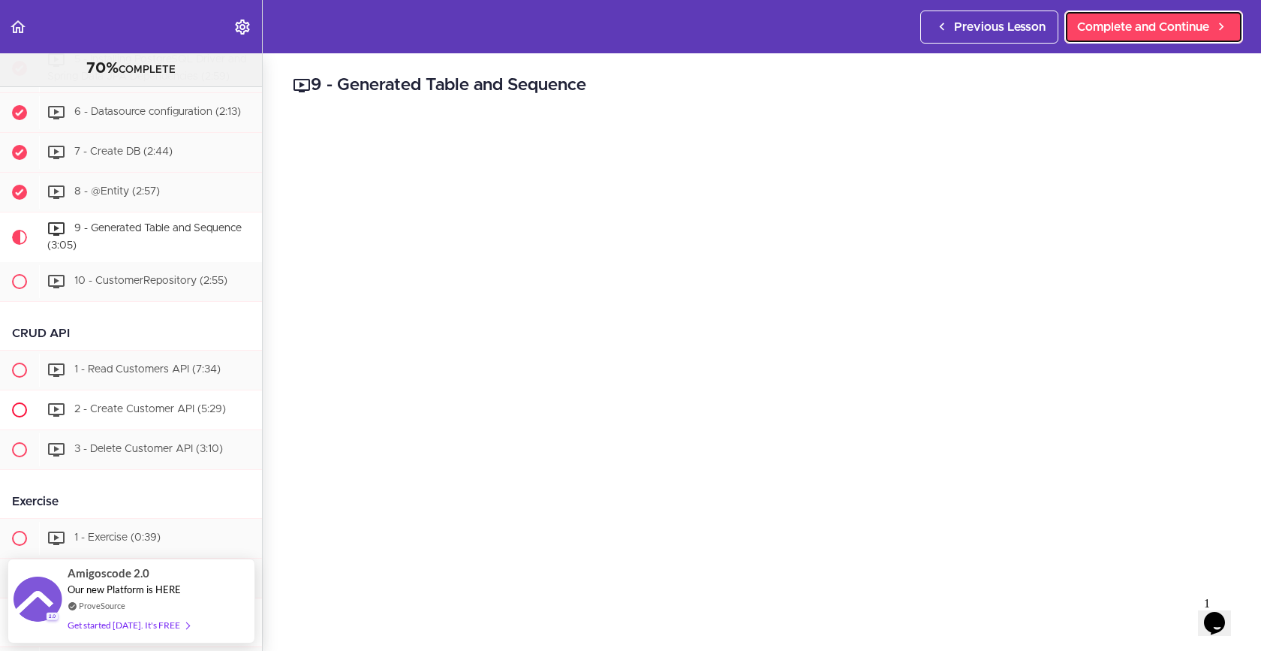
scroll to position [1157, 0]
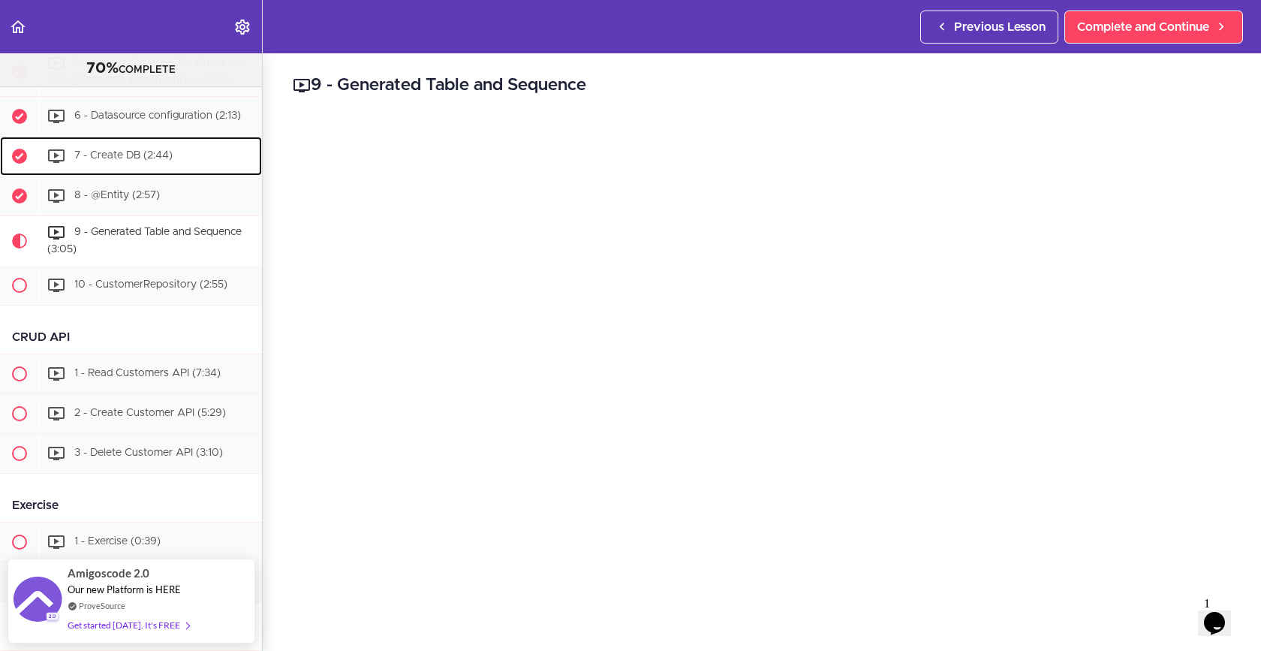
click at [156, 156] on span "7 - Create DB (2:44)" at bounding box center [123, 156] width 98 height 11
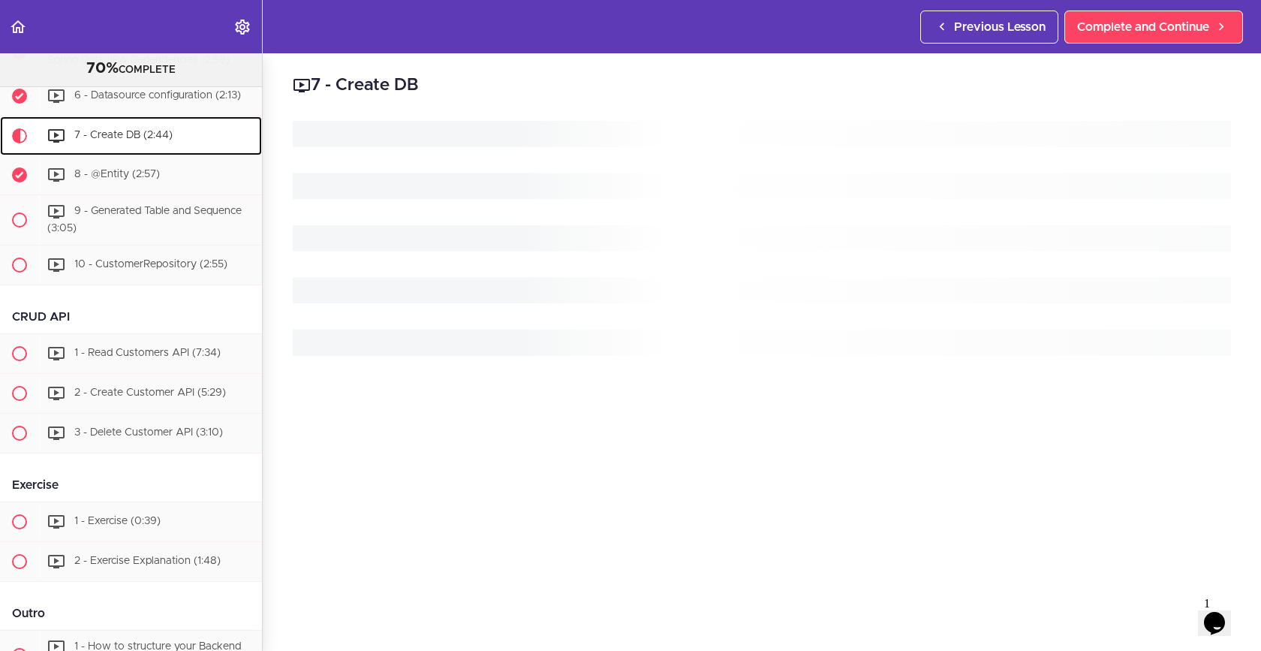
scroll to position [1183, 0]
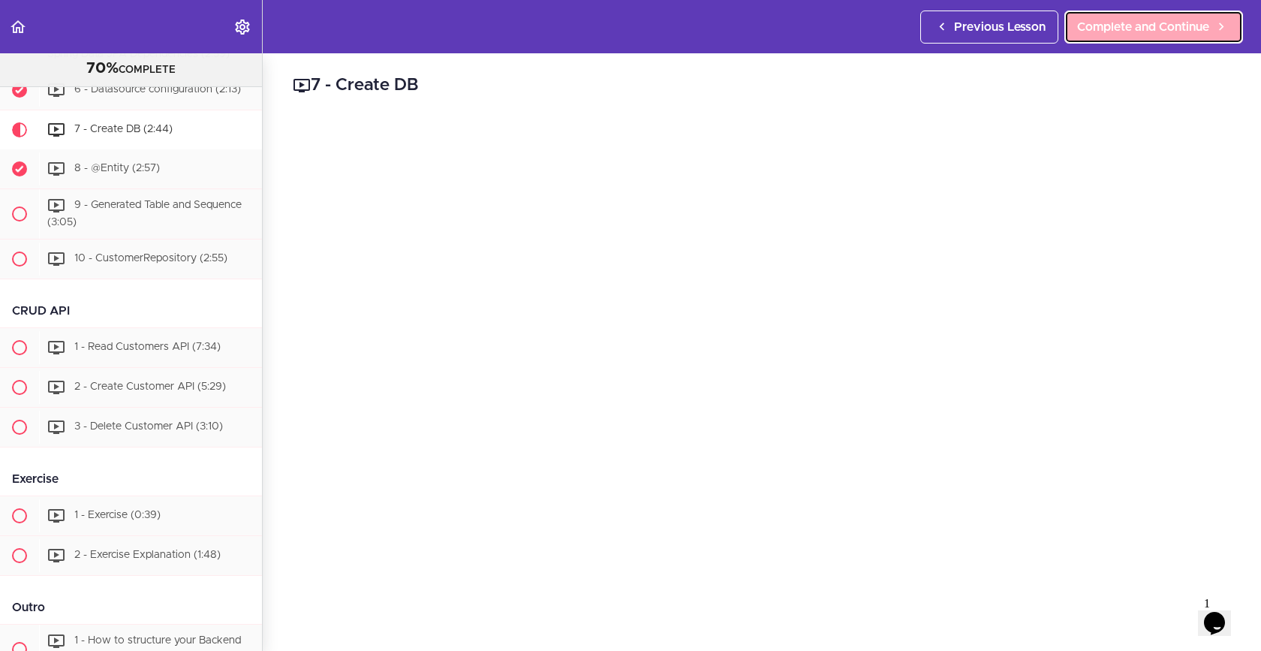
click at [1107, 23] on span "Complete and Continue" at bounding box center [1143, 27] width 132 height 18
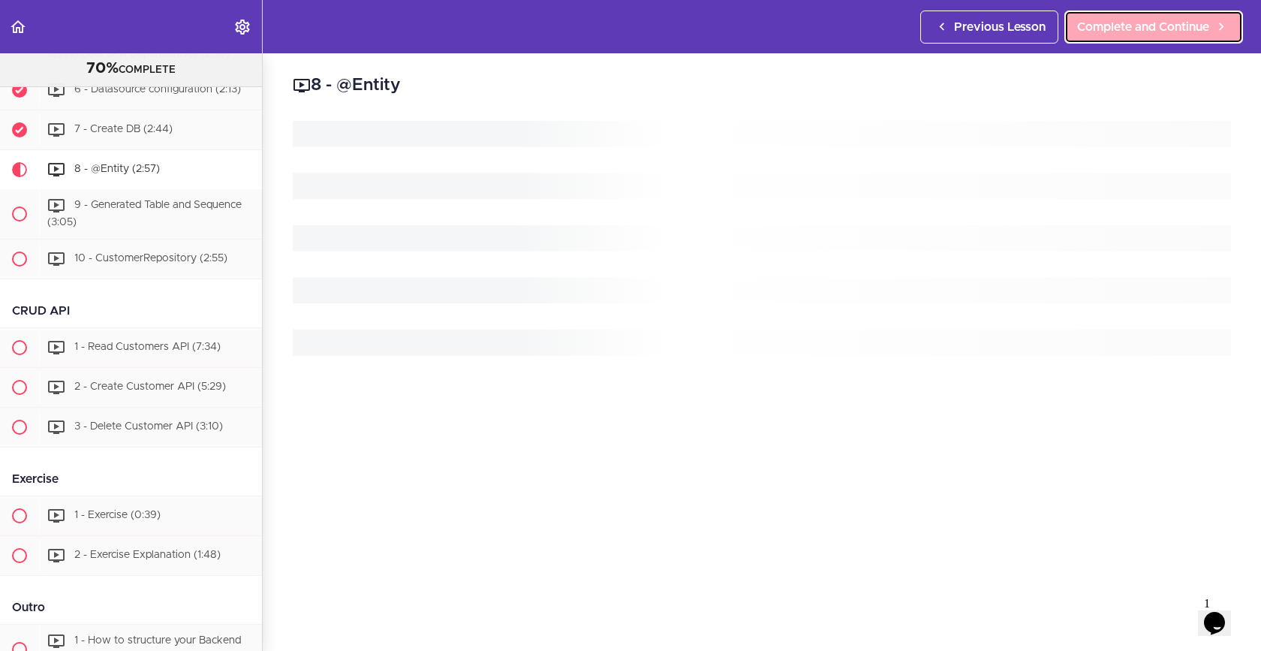
scroll to position [1223, 0]
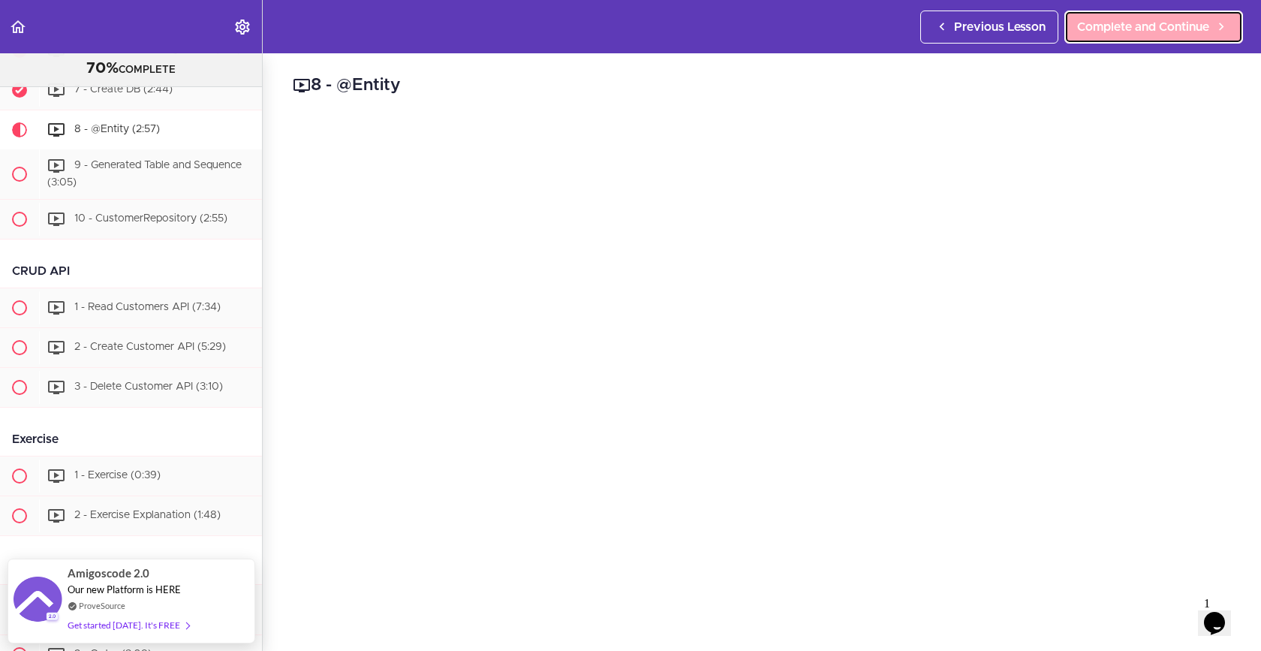
click at [1117, 21] on span "Complete and Continue" at bounding box center [1143, 27] width 132 height 18
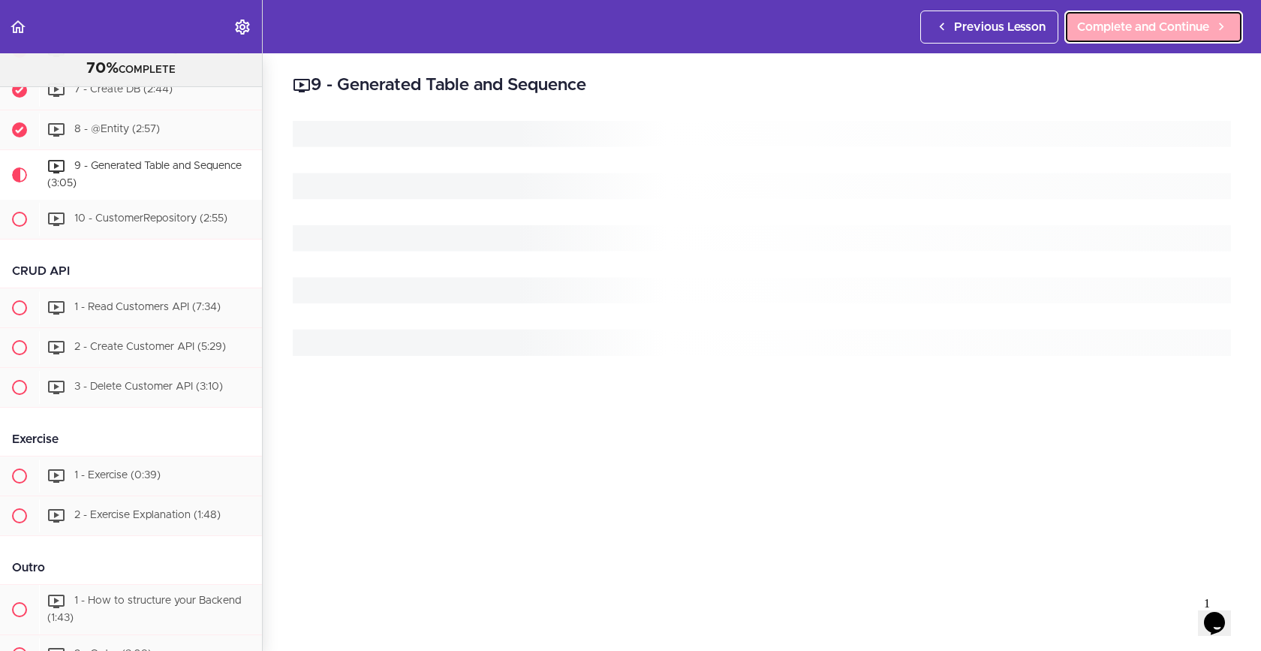
scroll to position [1263, 0]
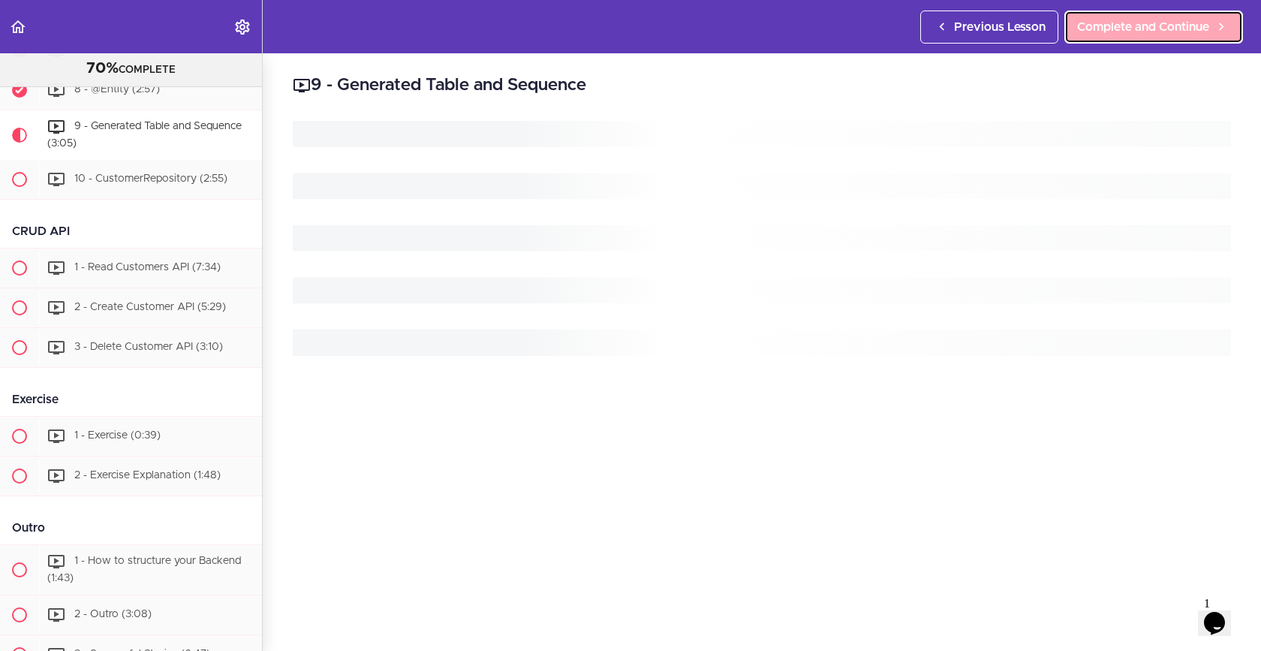
click at [1117, 21] on span "Complete and Continue" at bounding box center [1143, 27] width 132 height 18
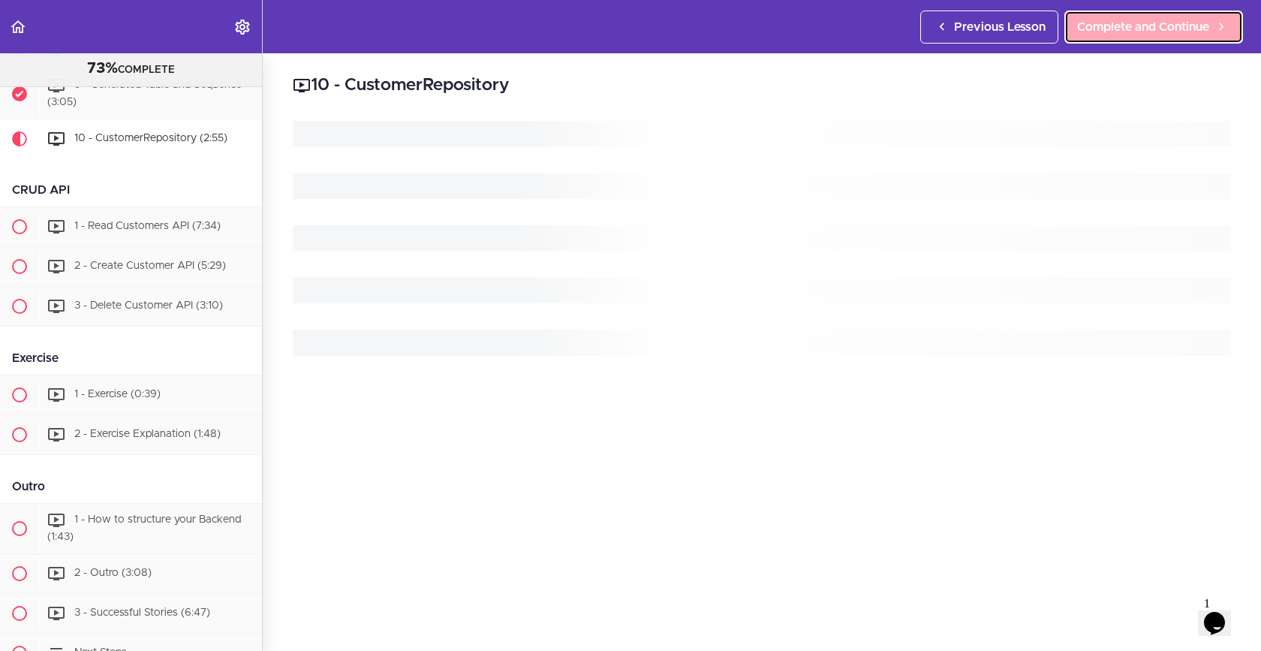
scroll to position [1313, 0]
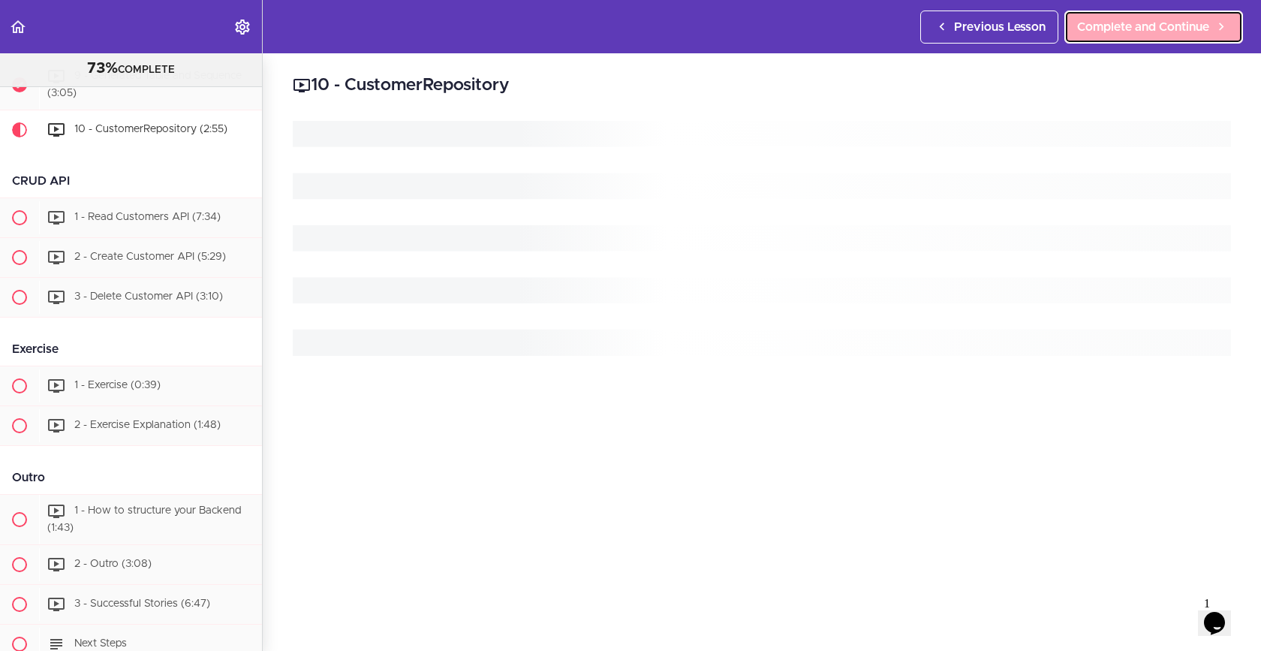
click at [1117, 21] on span "Complete and Continue" at bounding box center [1143, 27] width 132 height 18
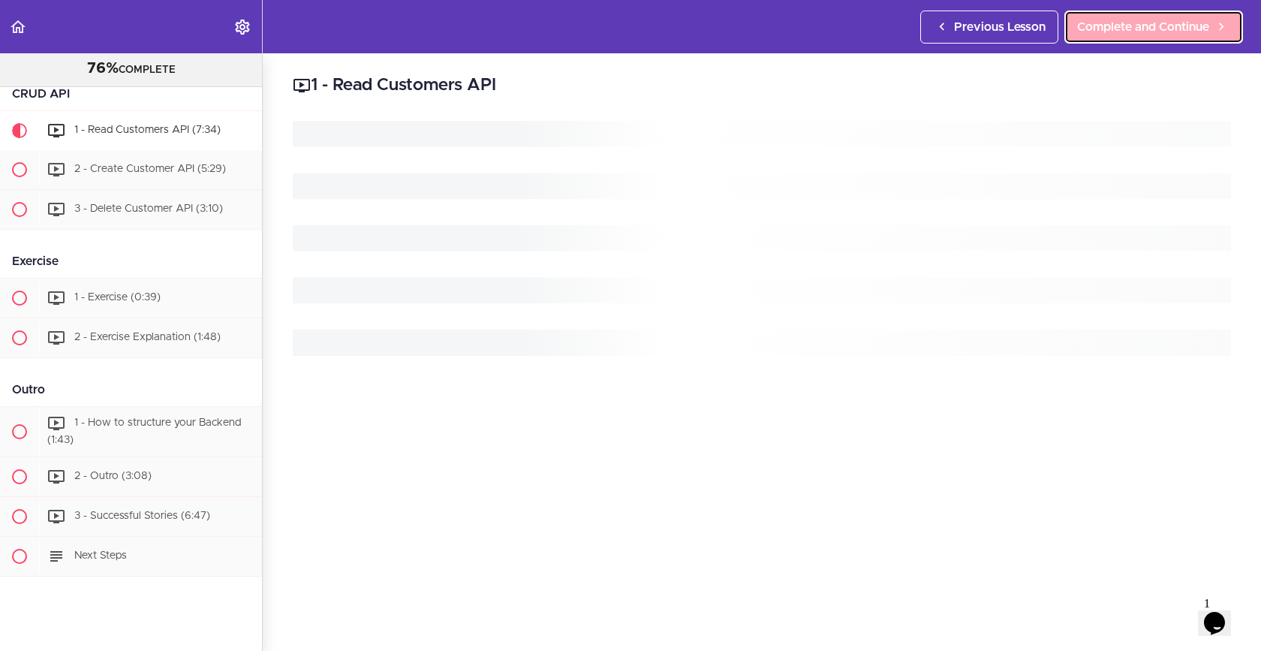
scroll to position [1402, 0]
click at [1117, 21] on span "Complete and Continue" at bounding box center [1143, 27] width 132 height 18
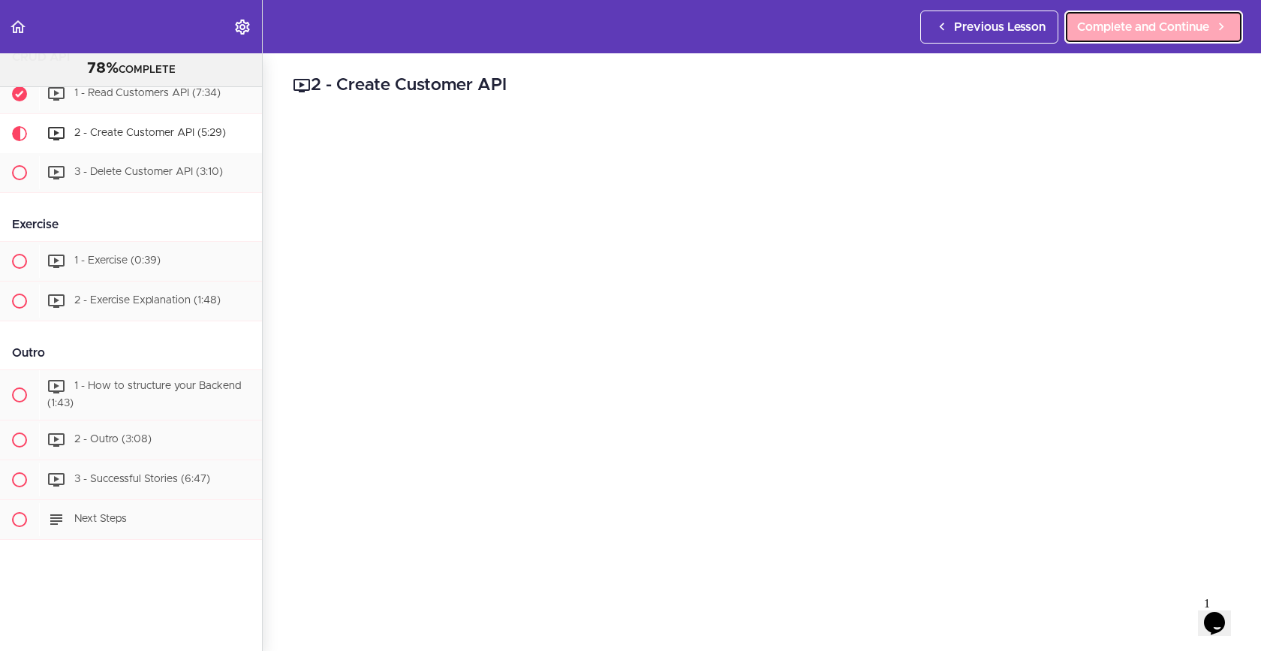
click at [1117, 21] on span "Complete and Continue" at bounding box center [1143, 27] width 132 height 18
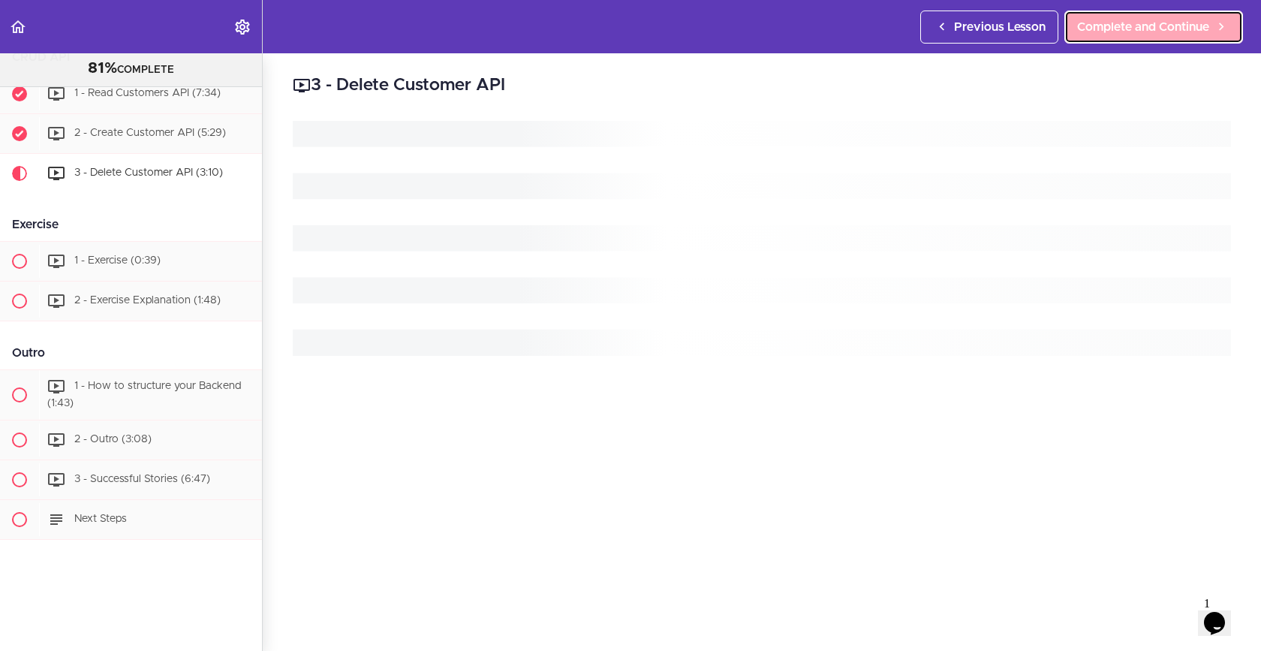
click at [1117, 21] on span "Complete and Continue" at bounding box center [1143, 27] width 132 height 18
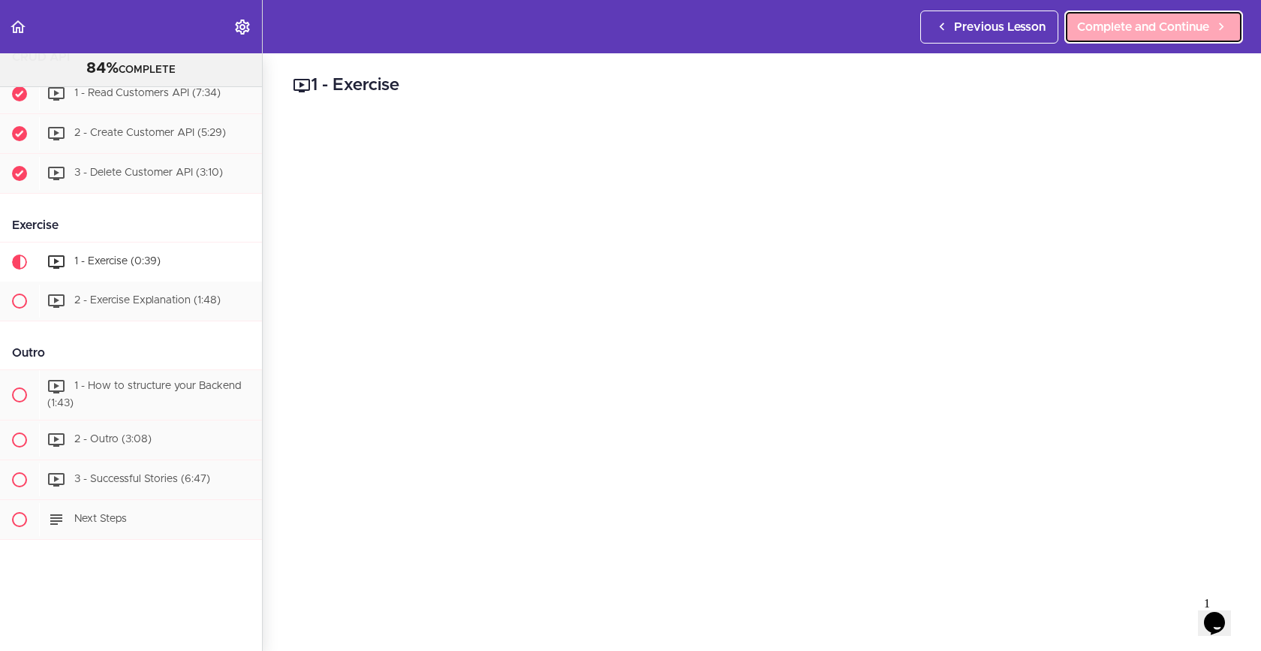
click at [1117, 21] on span "Complete and Continue" at bounding box center [1143, 27] width 132 height 18
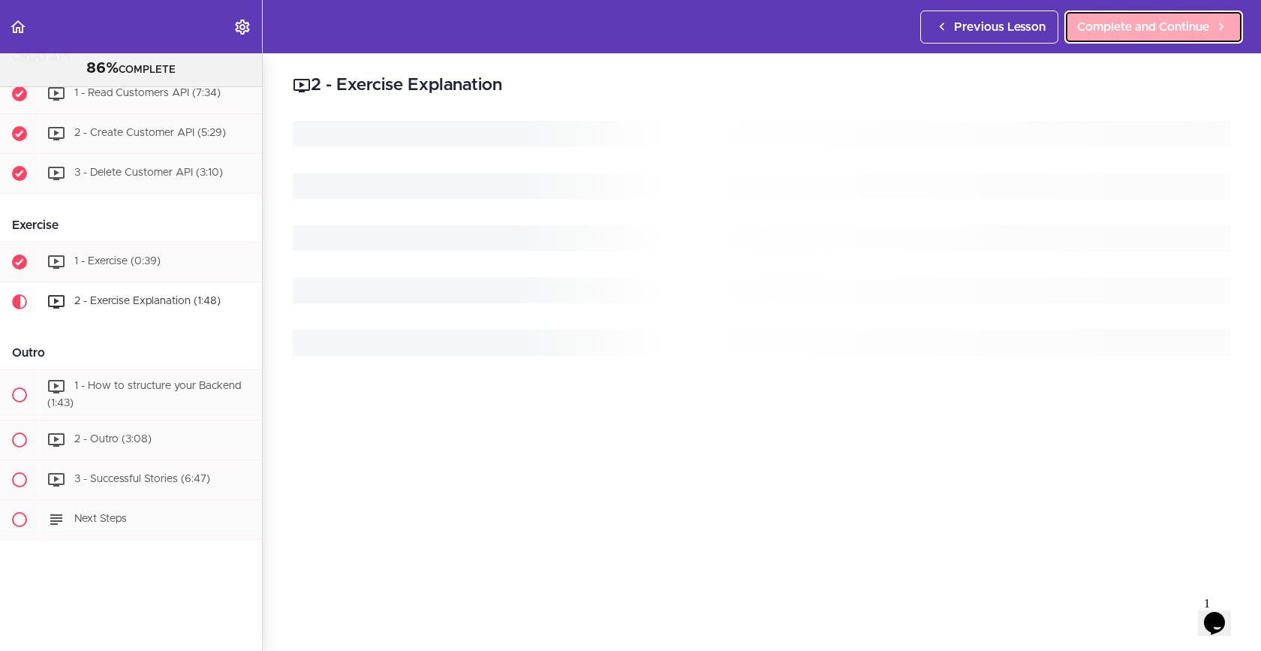
click at [1117, 21] on span "Complete and Continue" at bounding box center [1143, 27] width 132 height 18
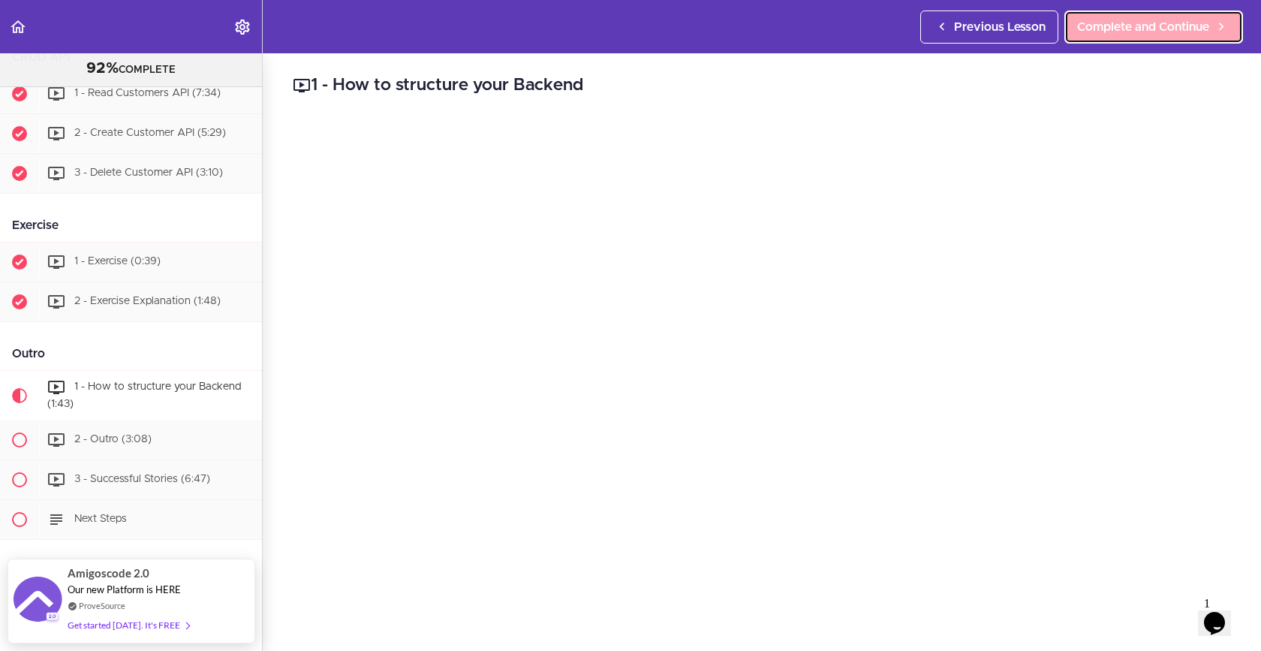
click at [1117, 21] on span "Complete and Continue" at bounding box center [1143, 27] width 132 height 18
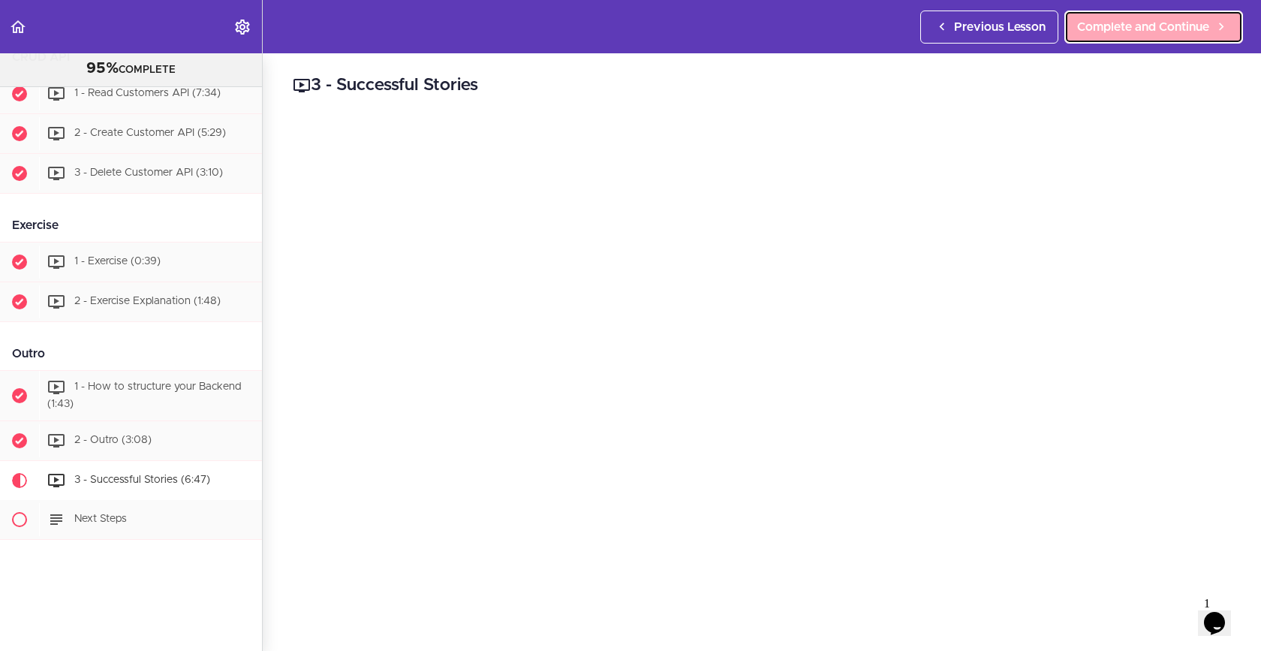
click at [1117, 21] on span "Complete and Continue" at bounding box center [1143, 27] width 132 height 18
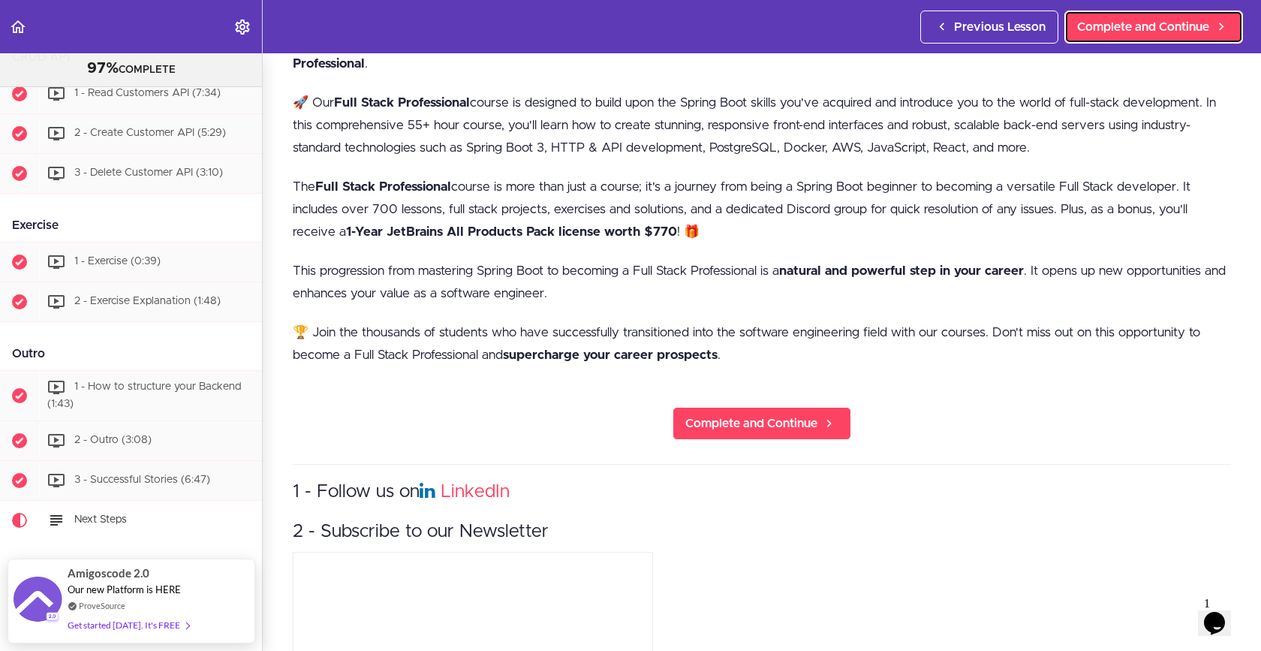
scroll to position [480, 0]
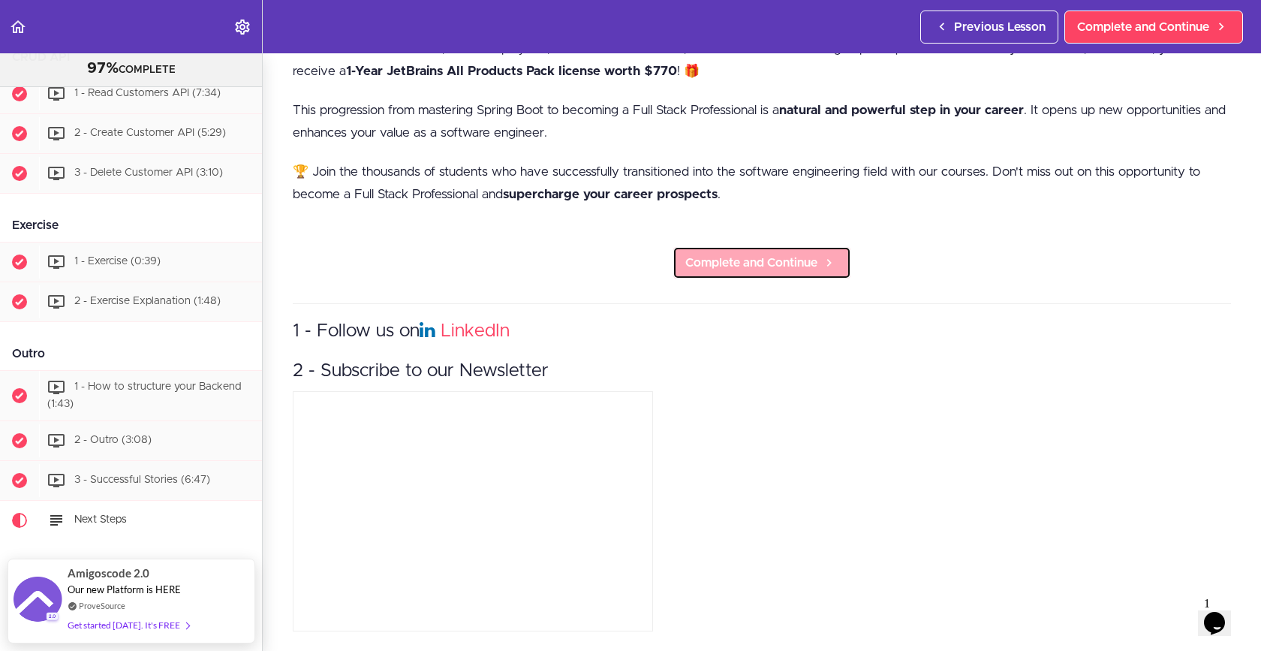
click at [833, 264] on icon at bounding box center [830, 263] width 18 height 16
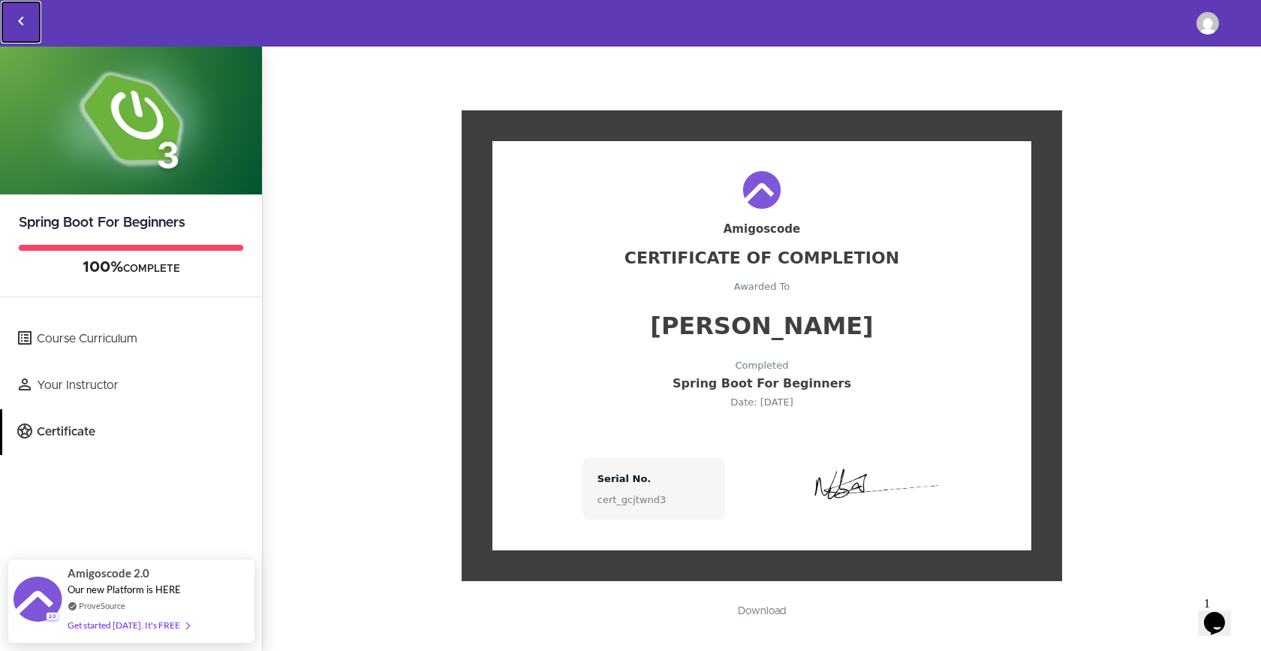
click at [21, 17] on icon "Back to courses" at bounding box center [21, 21] width 18 height 18
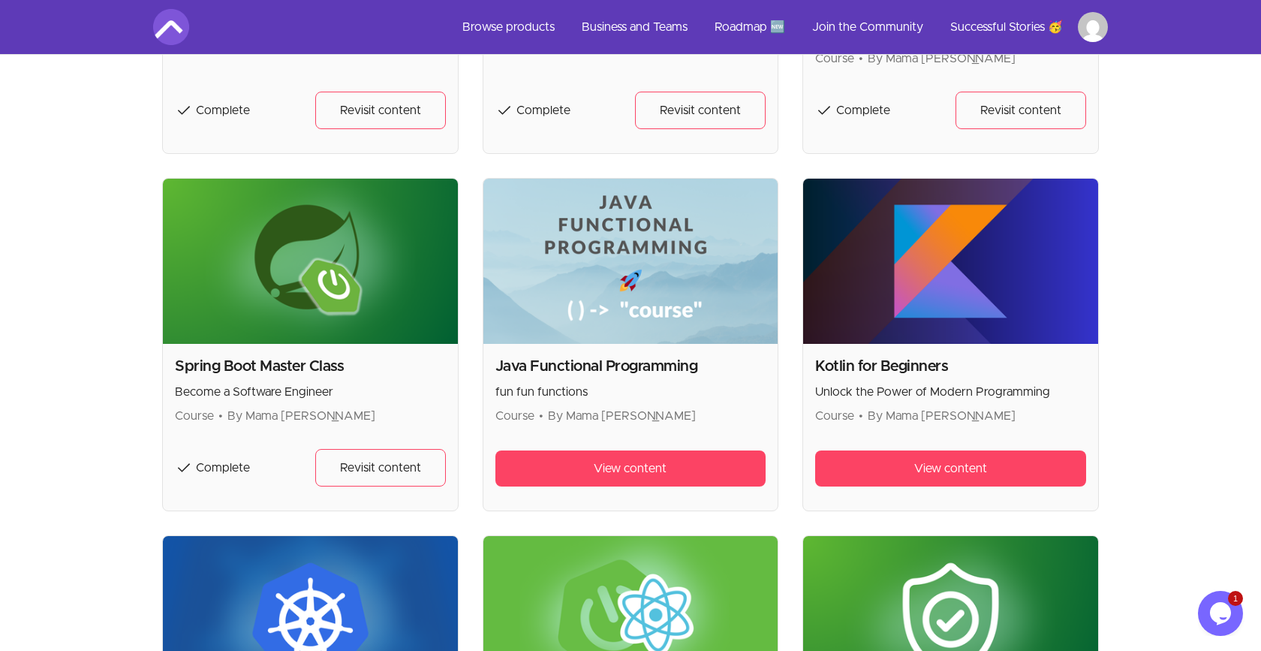
scroll to position [1366, 0]
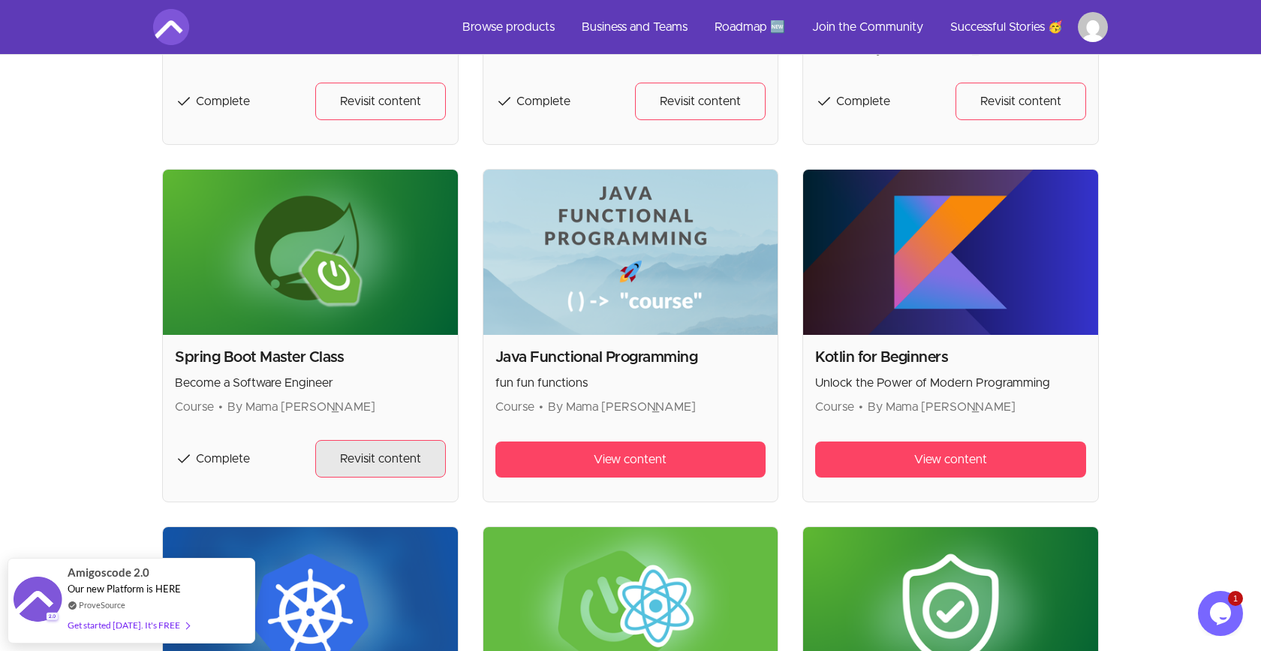
click at [366, 461] on span "Revisit content" at bounding box center [380, 459] width 81 height 18
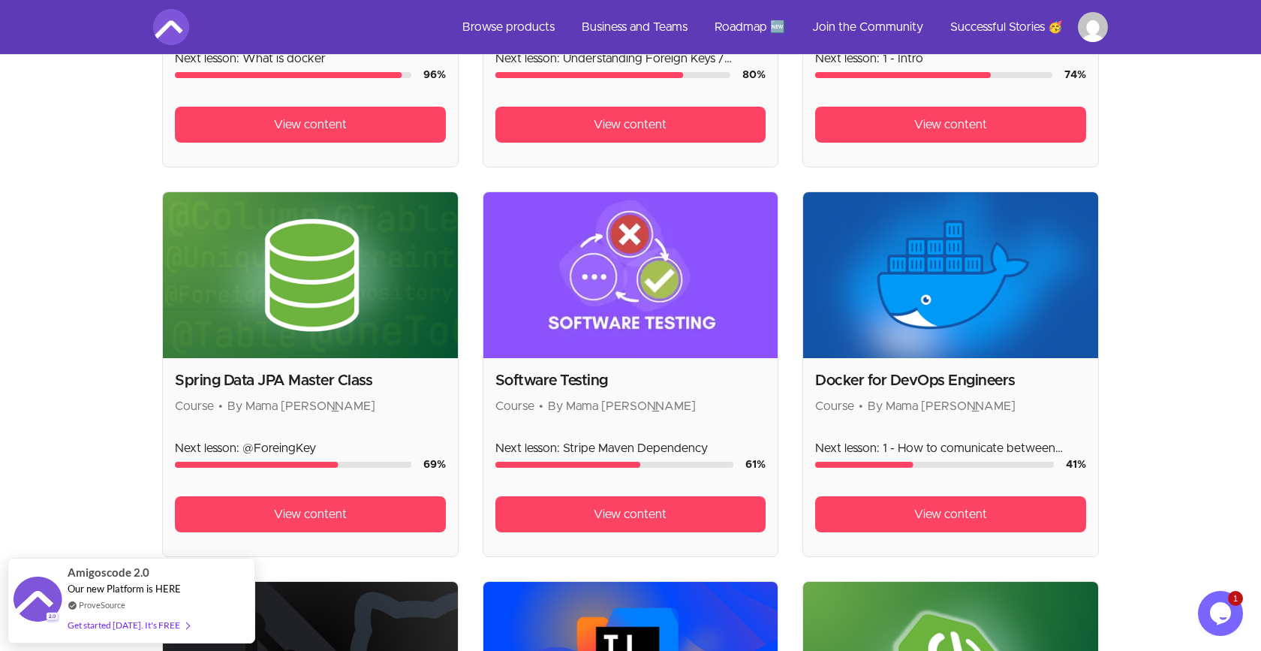
scroll to position [553, 0]
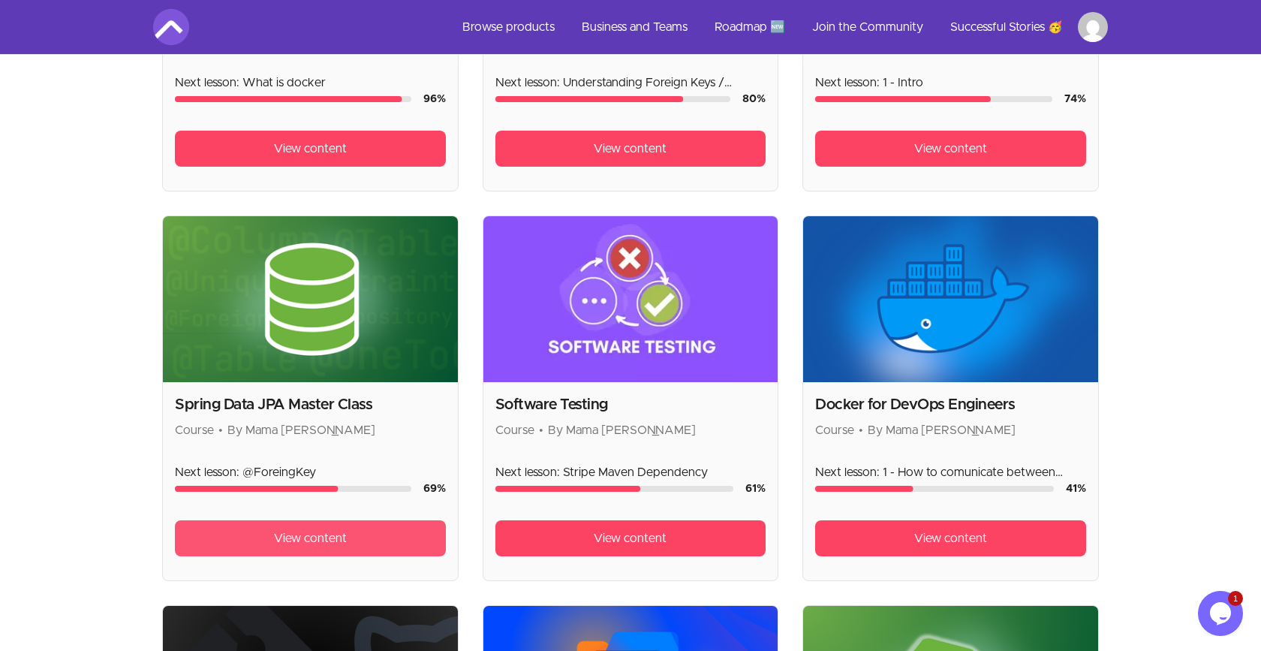
click at [297, 551] on link "View content" at bounding box center [310, 538] width 271 height 36
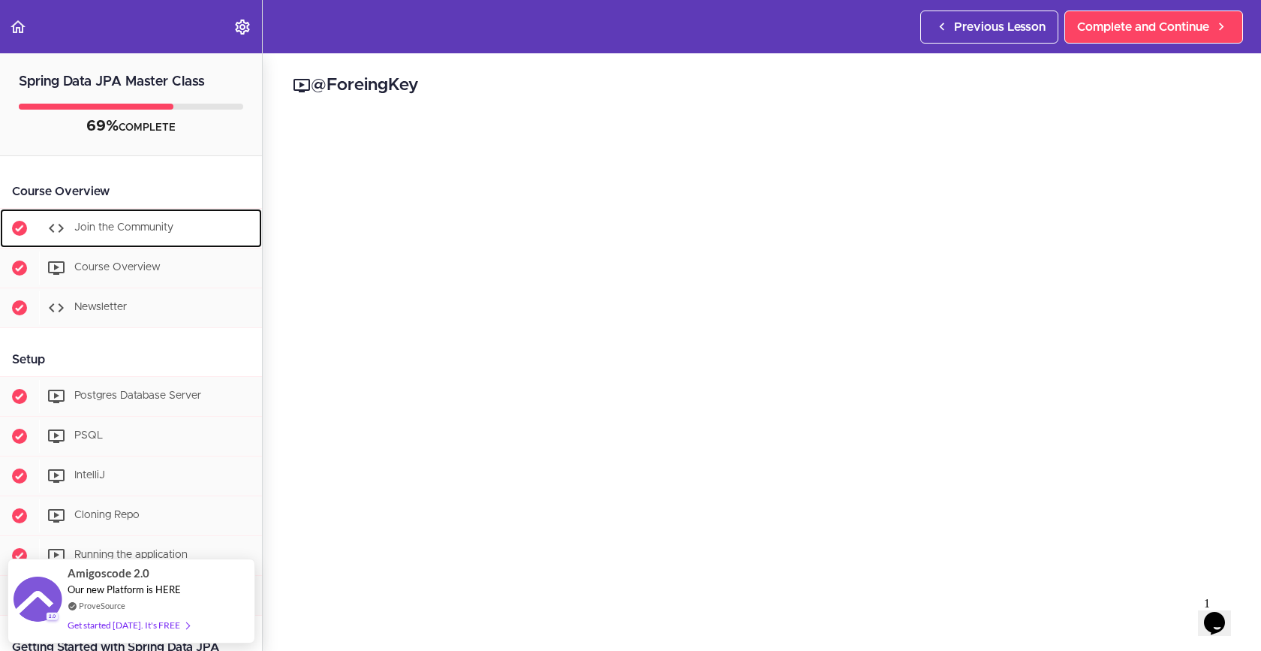
click at [173, 227] on div "Join the Community" at bounding box center [150, 228] width 223 height 33
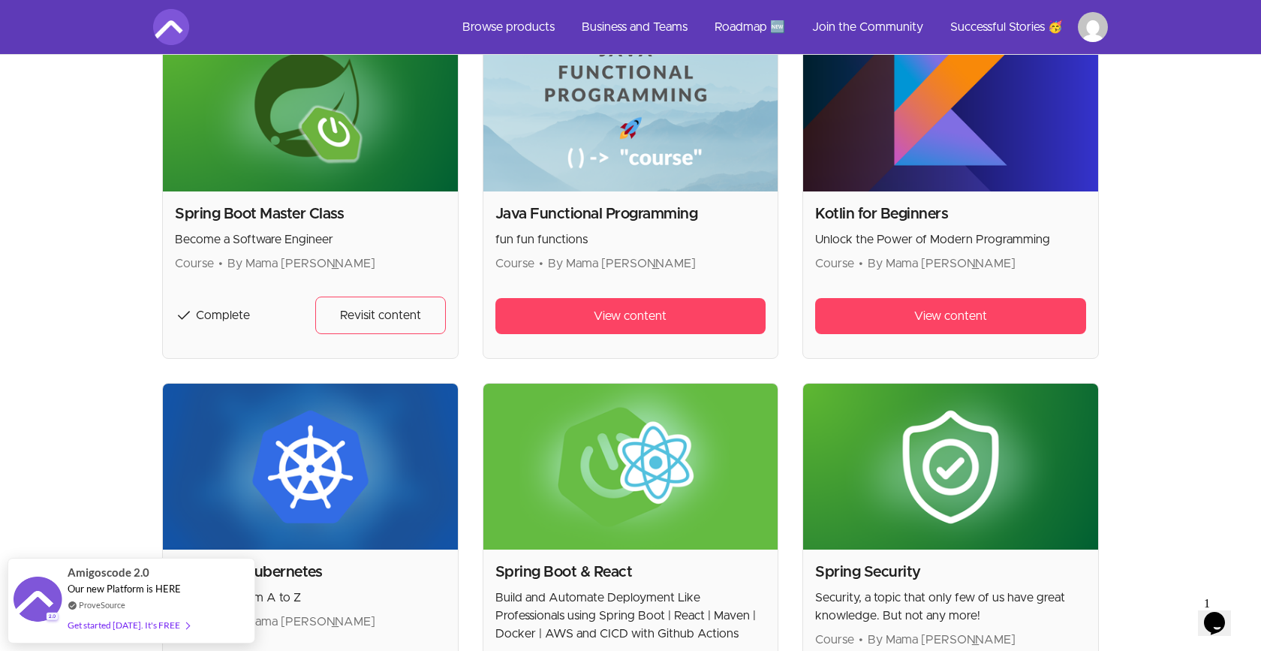
scroll to position [1505, 0]
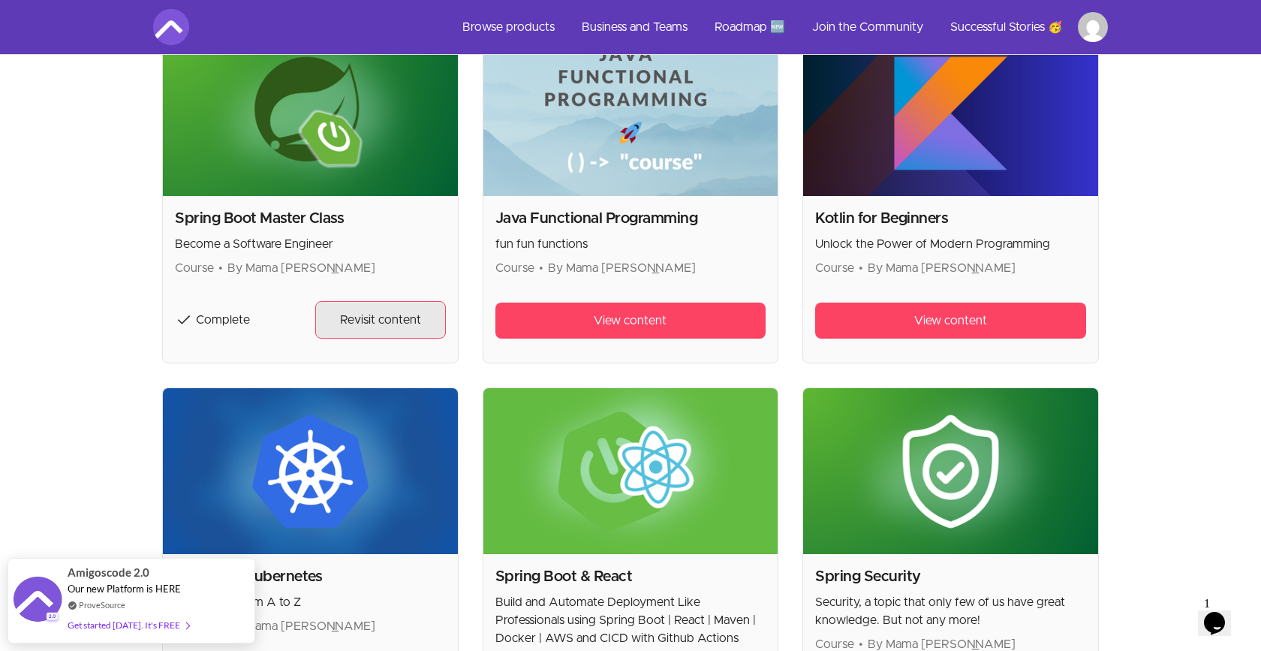
click at [348, 315] on span "Revisit content" at bounding box center [380, 320] width 81 height 18
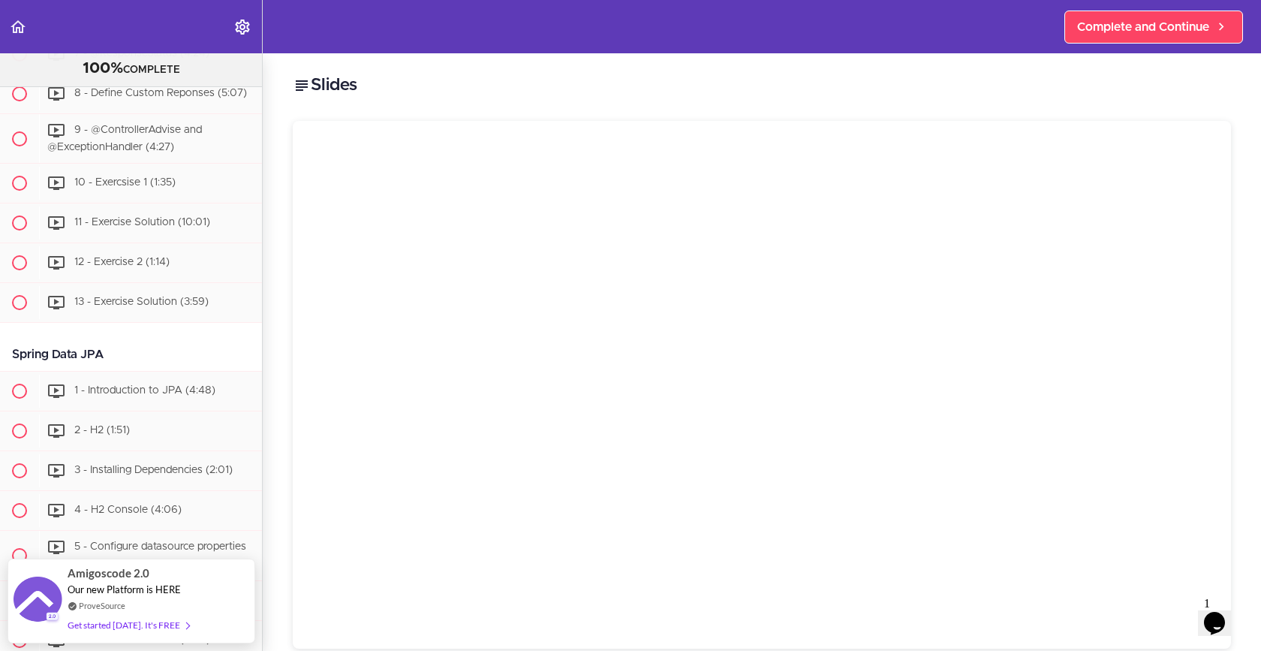
scroll to position [4022, 0]
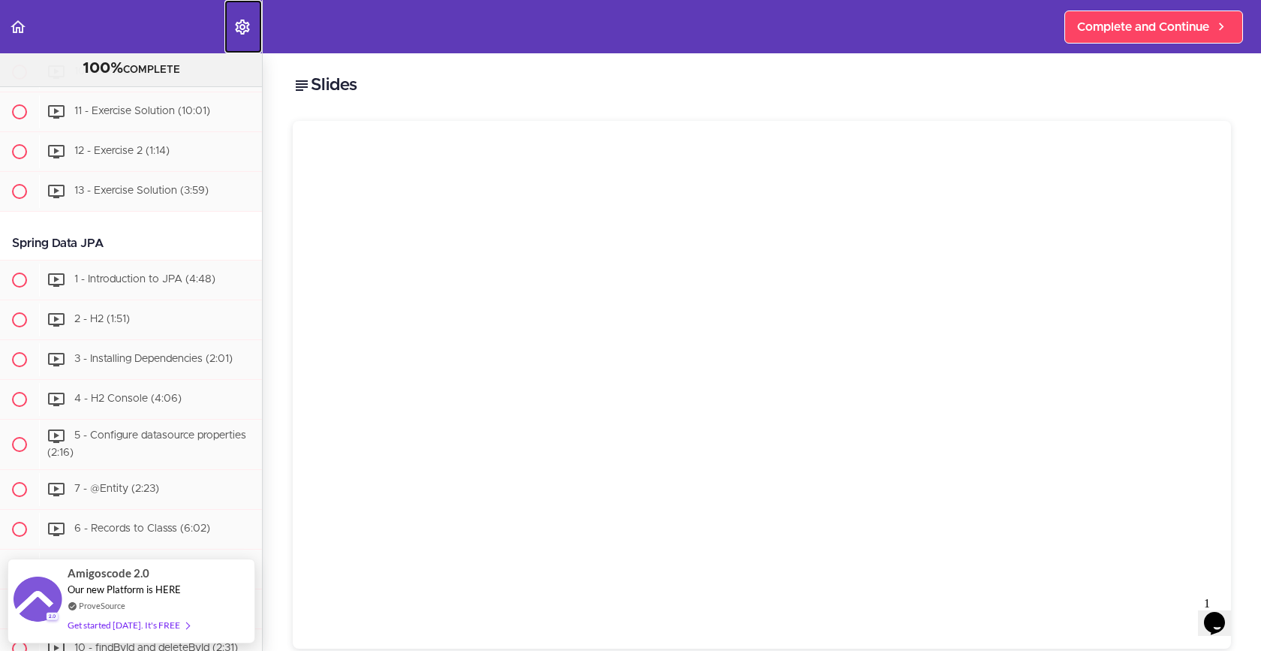
click at [245, 36] on link "Settings Menu" at bounding box center [243, 26] width 38 height 53
click at [358, 74] on label "menuitem" at bounding box center [358, 72] width 26 height 14
click at [354, 74] on input "Autoplay" at bounding box center [350, 73] width 10 height 10
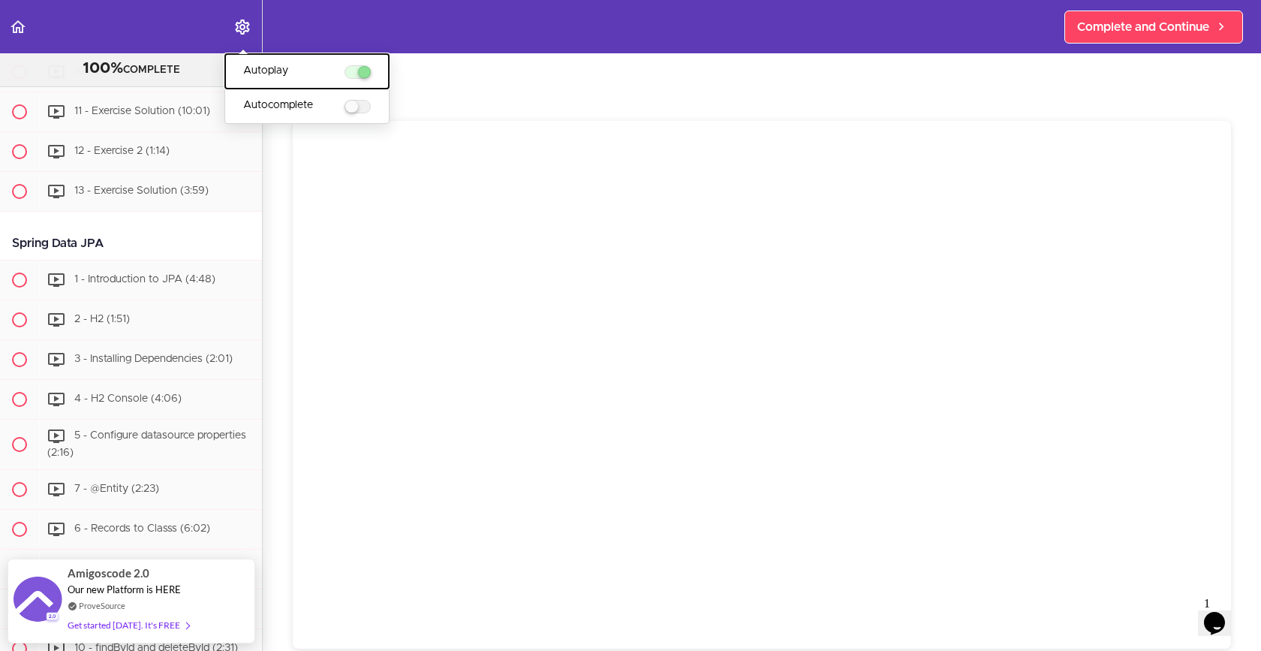
checkbox input "false"
click at [231, 31] on link "Settings Menu" at bounding box center [243, 26] width 38 height 53
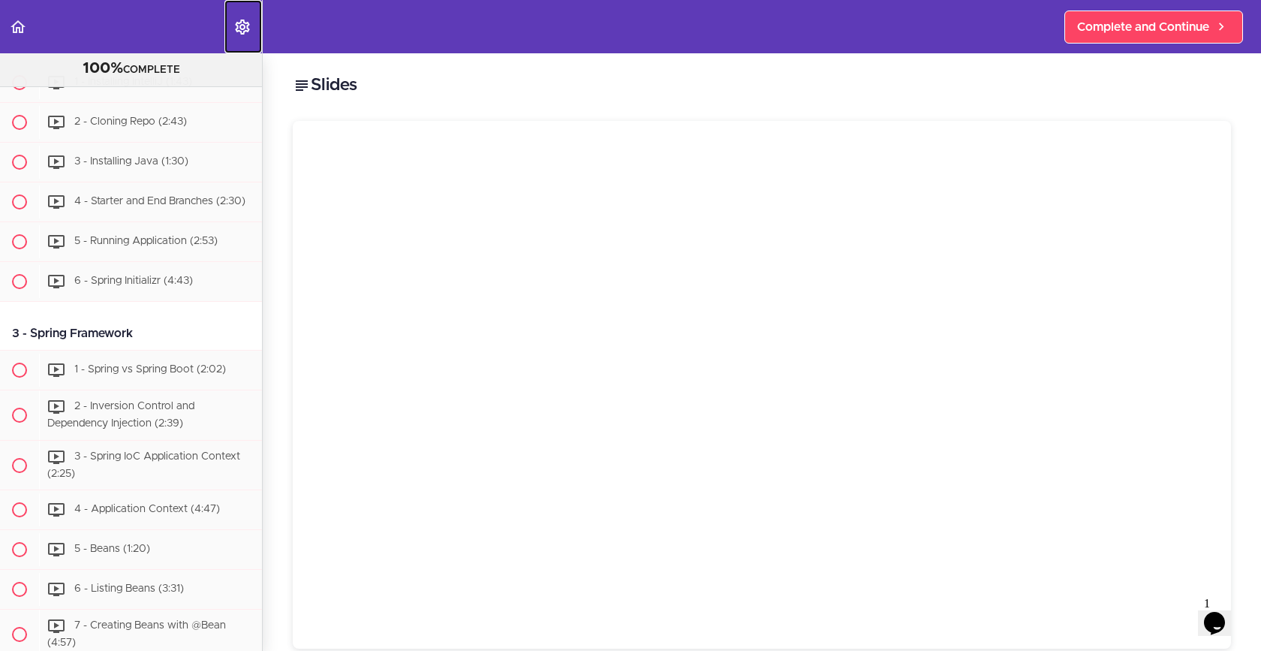
scroll to position [0, 0]
